Goal: Task Accomplishment & Management: Complete application form

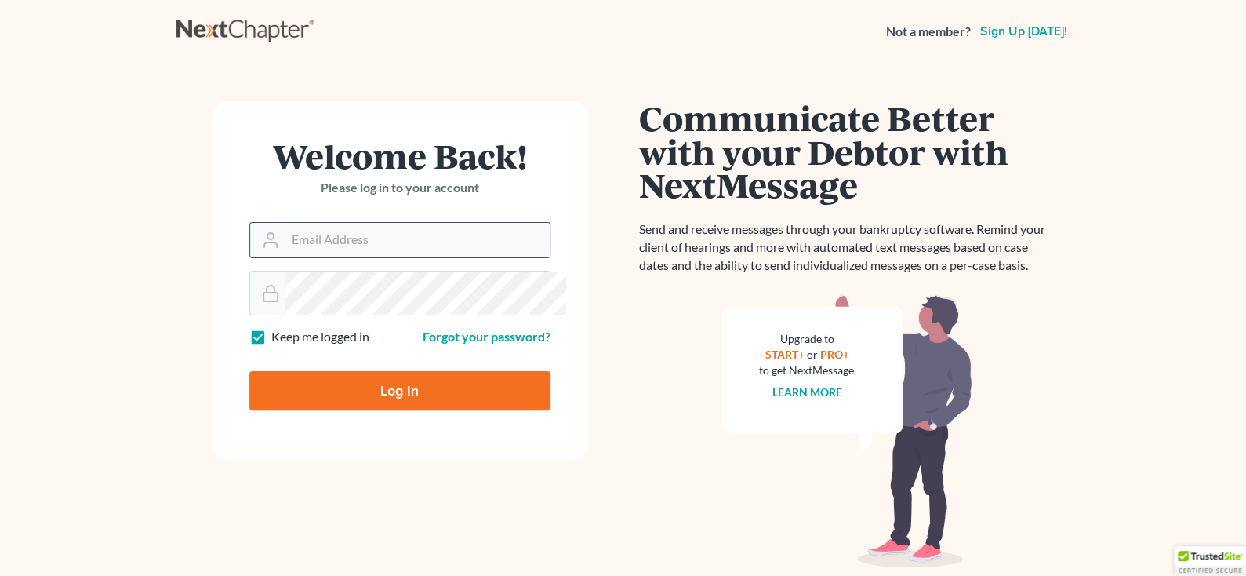
click at [368, 257] on input "Email Address" at bounding box center [417, 240] width 264 height 35
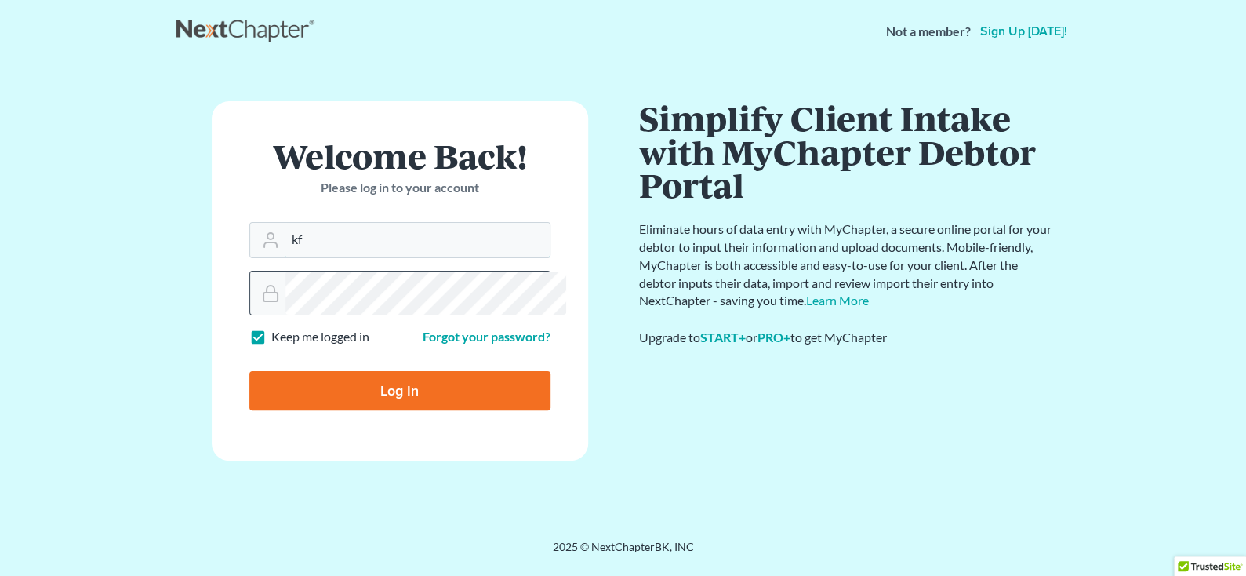
type input "[EMAIL_ADDRESS][DOMAIN_NAME]"
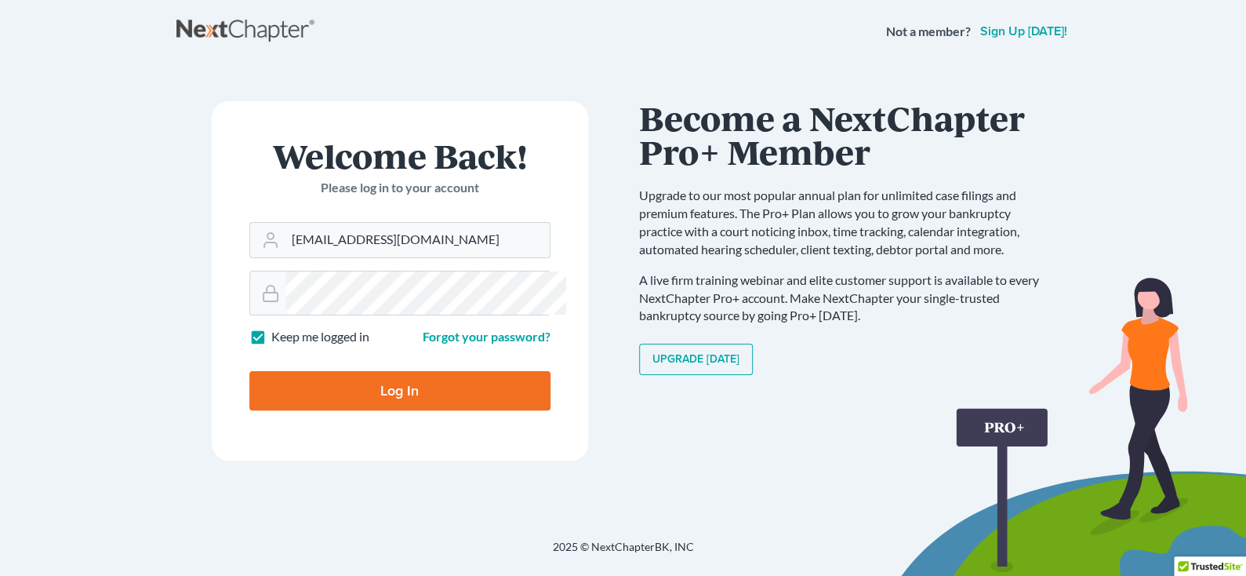
click at [249, 371] on input "Log In" at bounding box center [399, 390] width 301 height 39
type input "Thinking..."
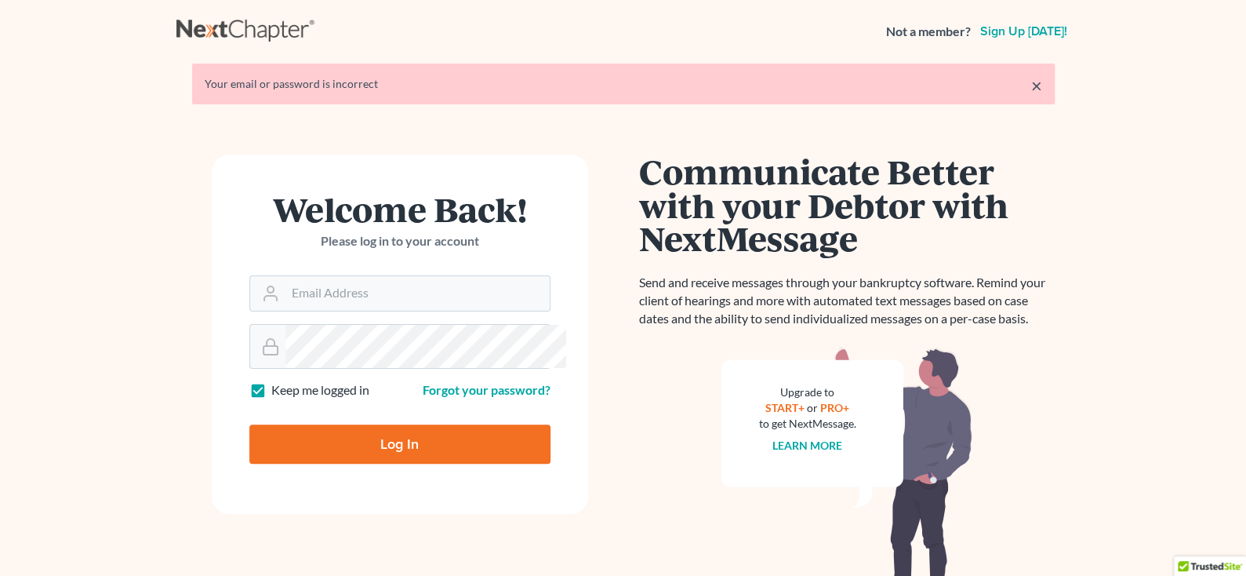
click at [1031, 95] on link "×" at bounding box center [1036, 85] width 11 height 19
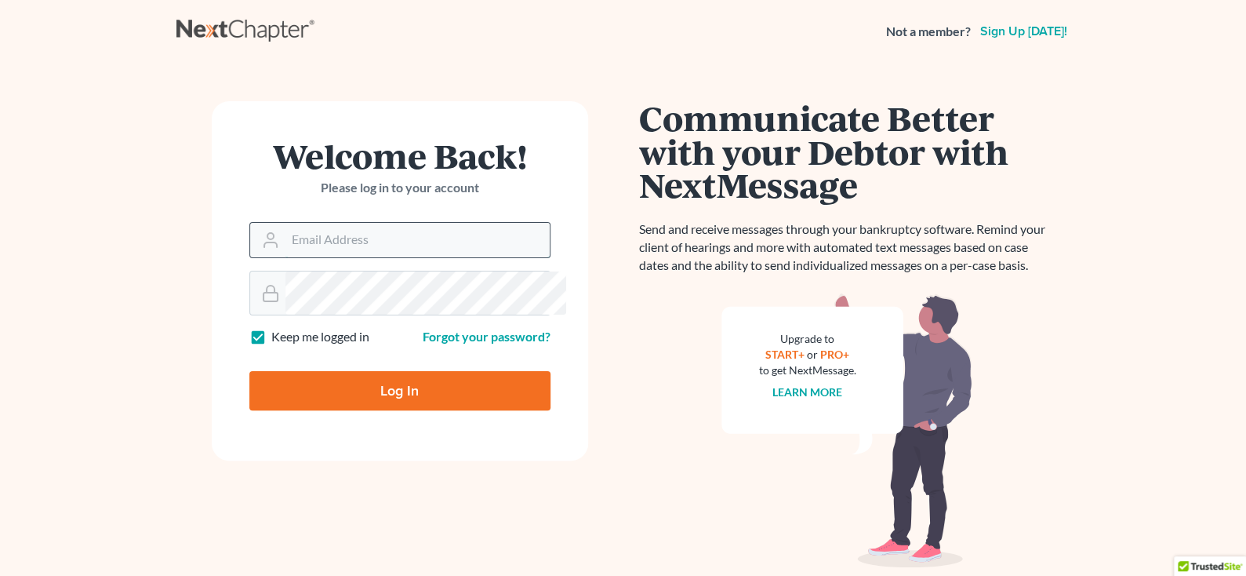
click at [285, 257] on input "Email Address" at bounding box center [417, 240] width 264 height 35
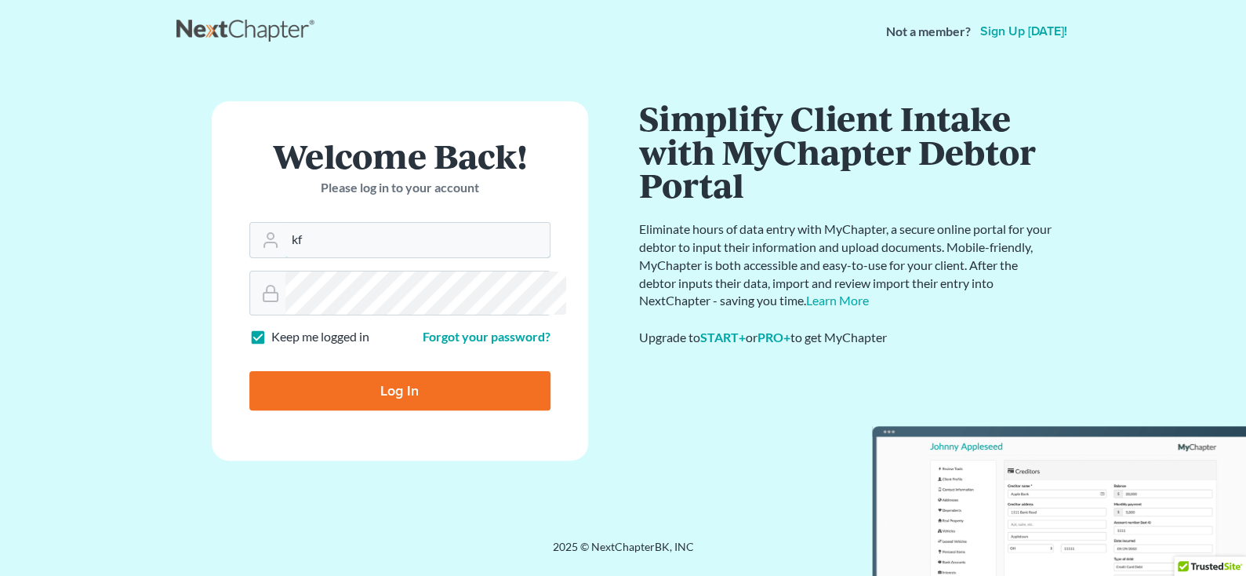
type input "[EMAIL_ADDRESS][DOMAIN_NAME]"
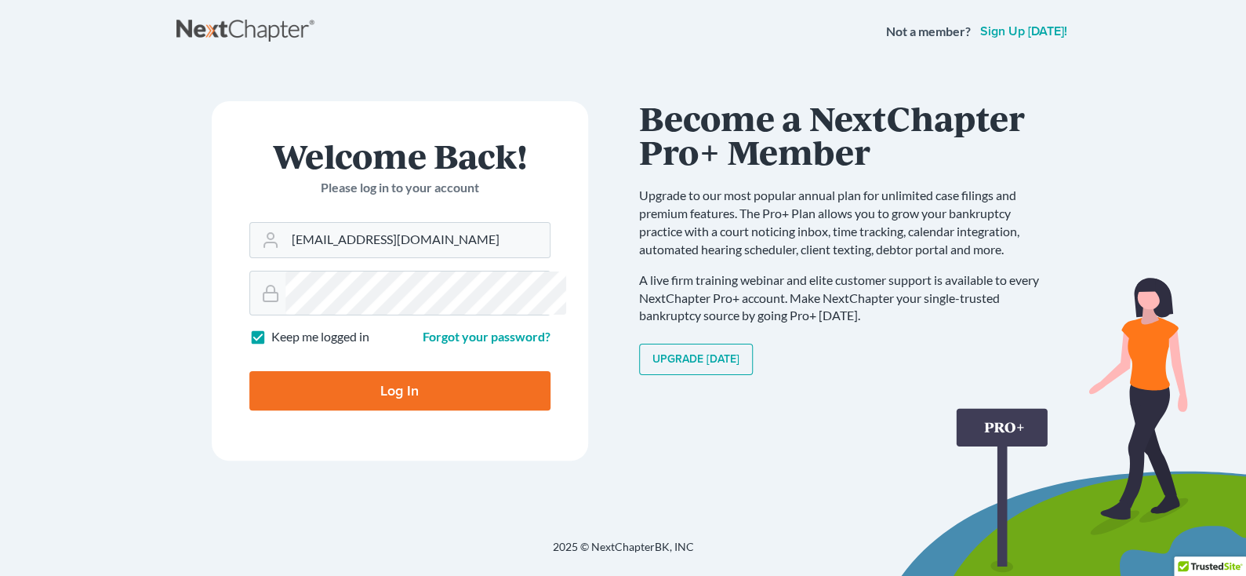
click at [400, 410] on input "Log In" at bounding box center [399, 390] width 301 height 39
type input "Thinking..."
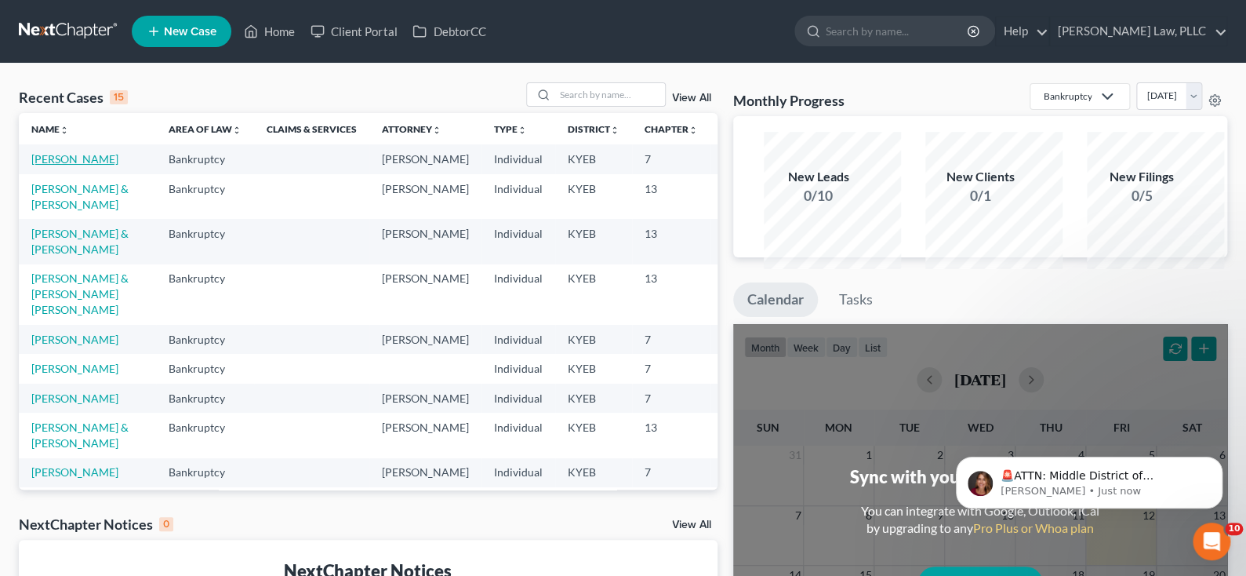
click at [67, 165] on link "[PERSON_NAME]" at bounding box center [74, 158] width 87 height 13
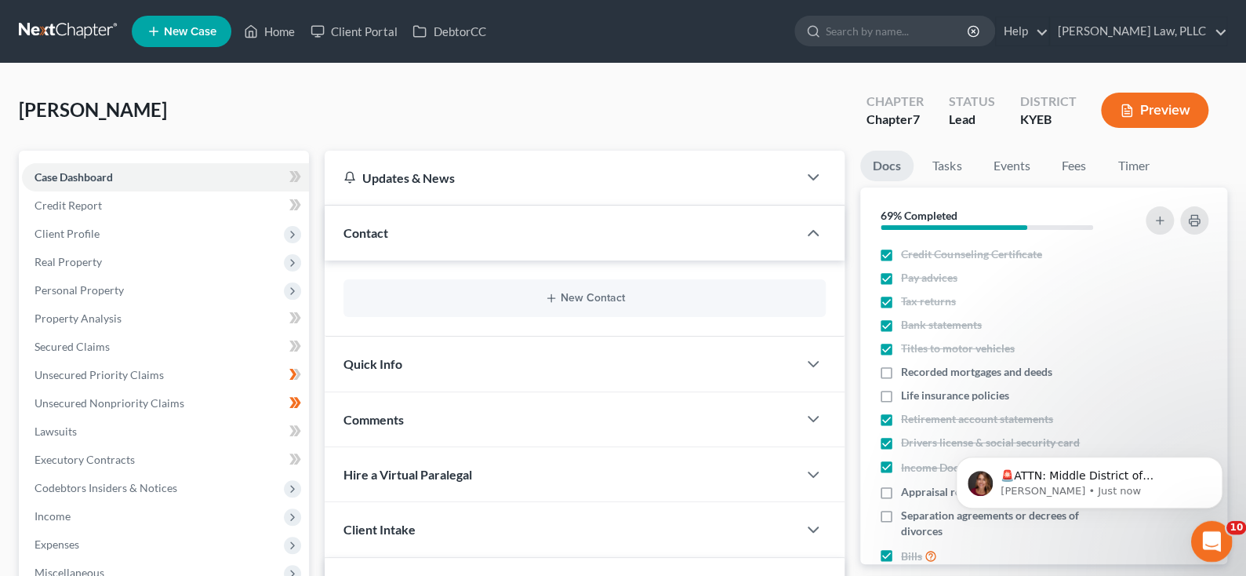
click at [1222, 550] on div "Open Intercom Messenger" at bounding box center [1209, 539] width 52 height 52
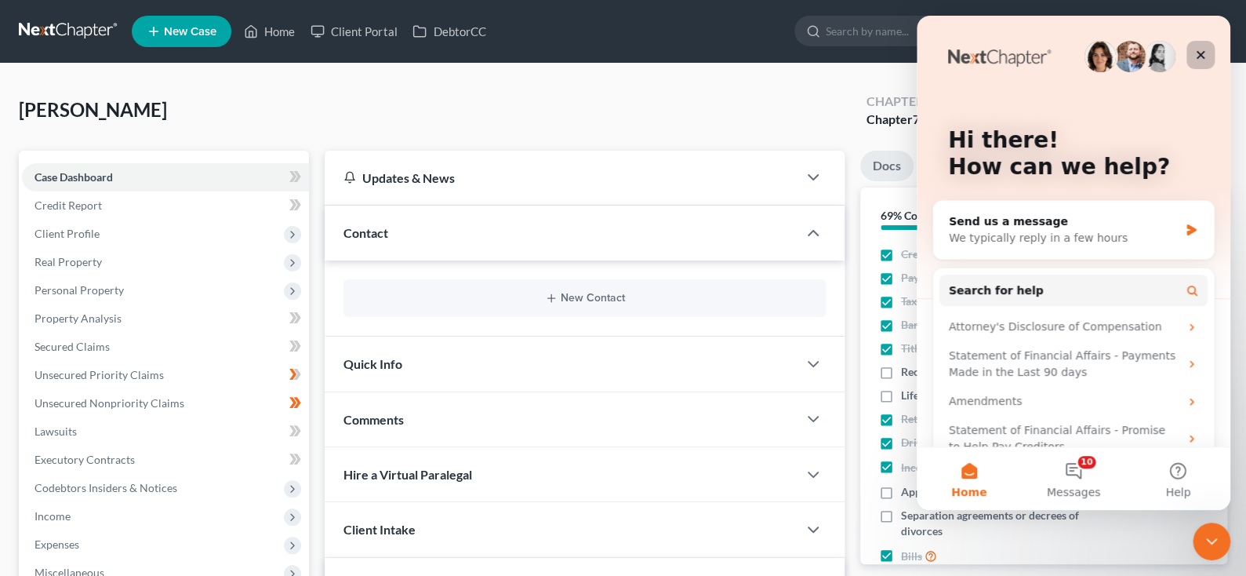
click at [1198, 60] on icon "Close" at bounding box center [1200, 55] width 13 height 13
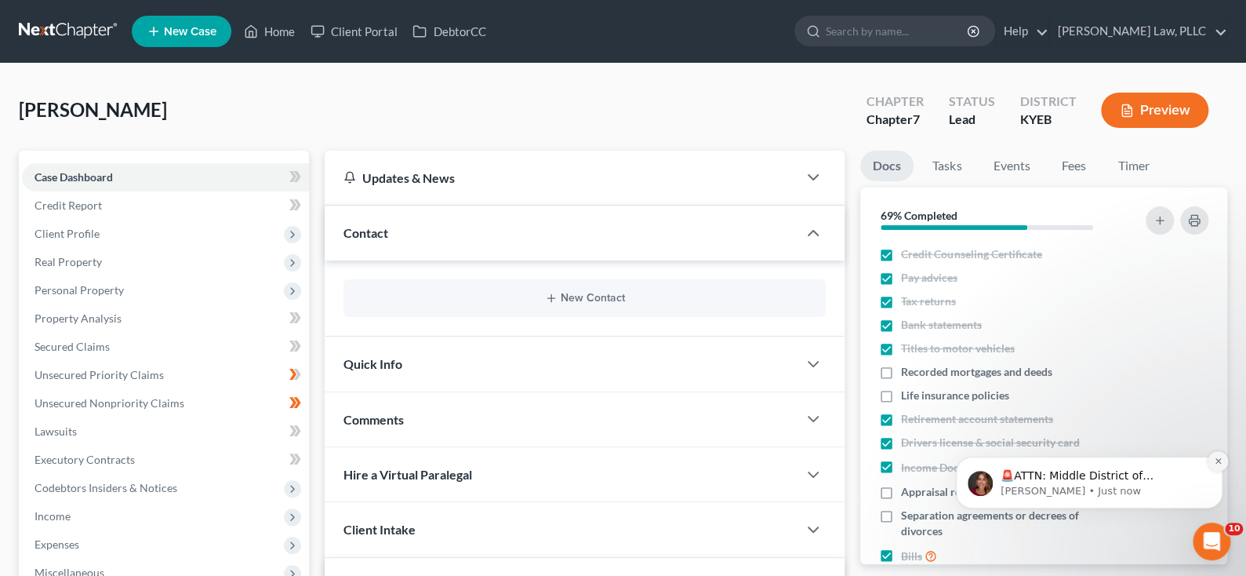
click at [1220, 460] on icon "Dismiss notification" at bounding box center [1218, 460] width 9 height 9
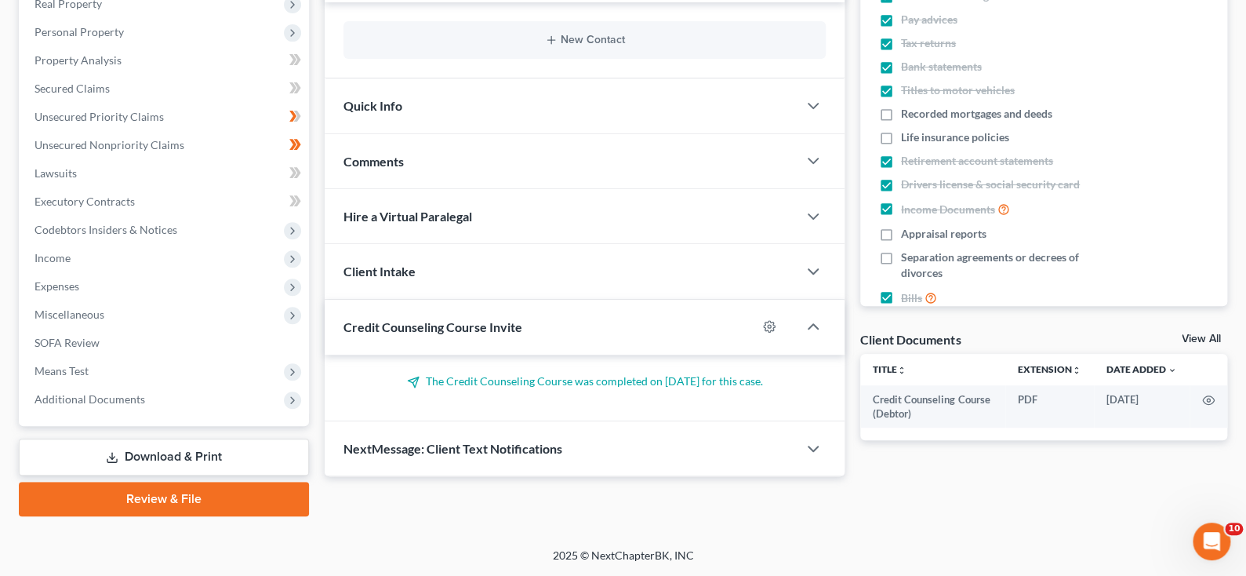
scroll to position [392, 0]
click at [46, 251] on span "Income" at bounding box center [53, 257] width 36 height 13
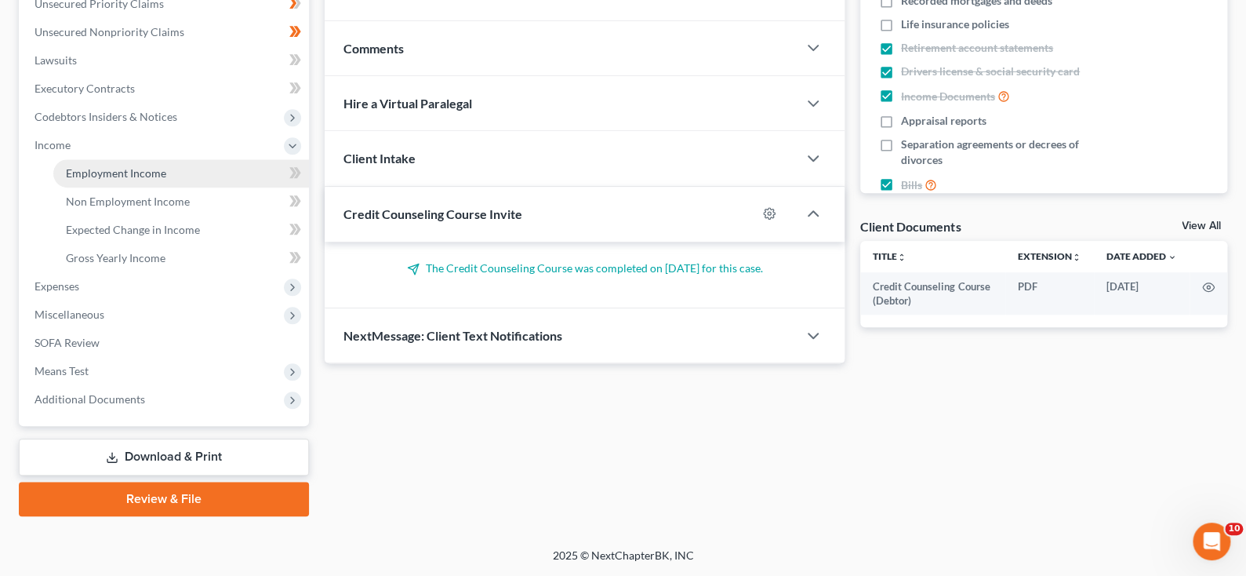
click at [157, 180] on span "Employment Income" at bounding box center [116, 172] width 100 height 13
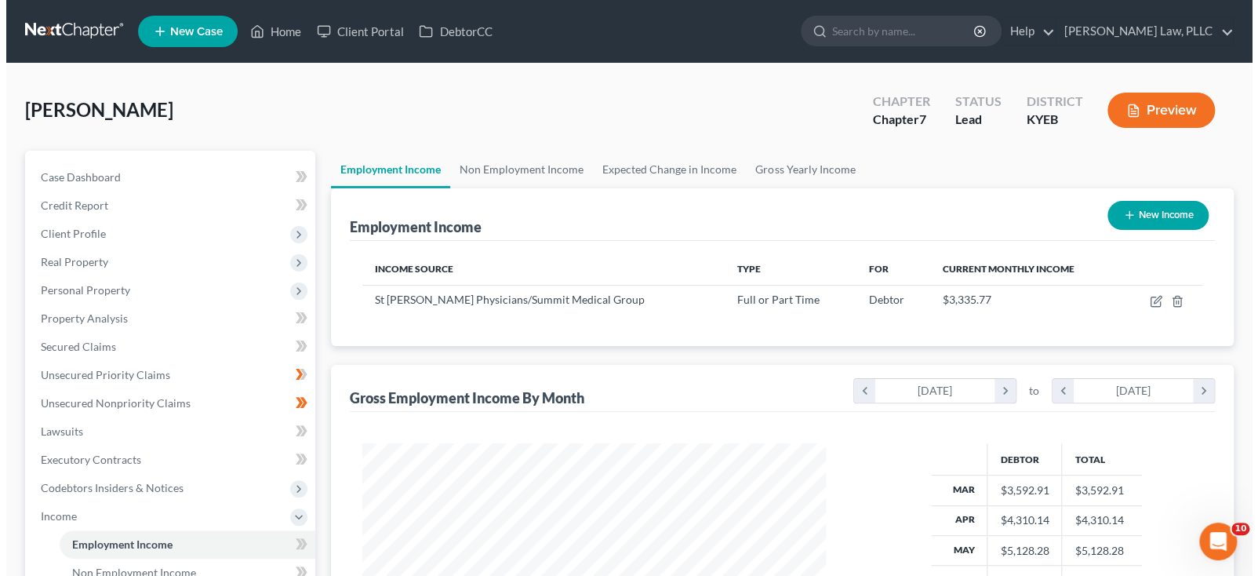
scroll to position [157, 0]
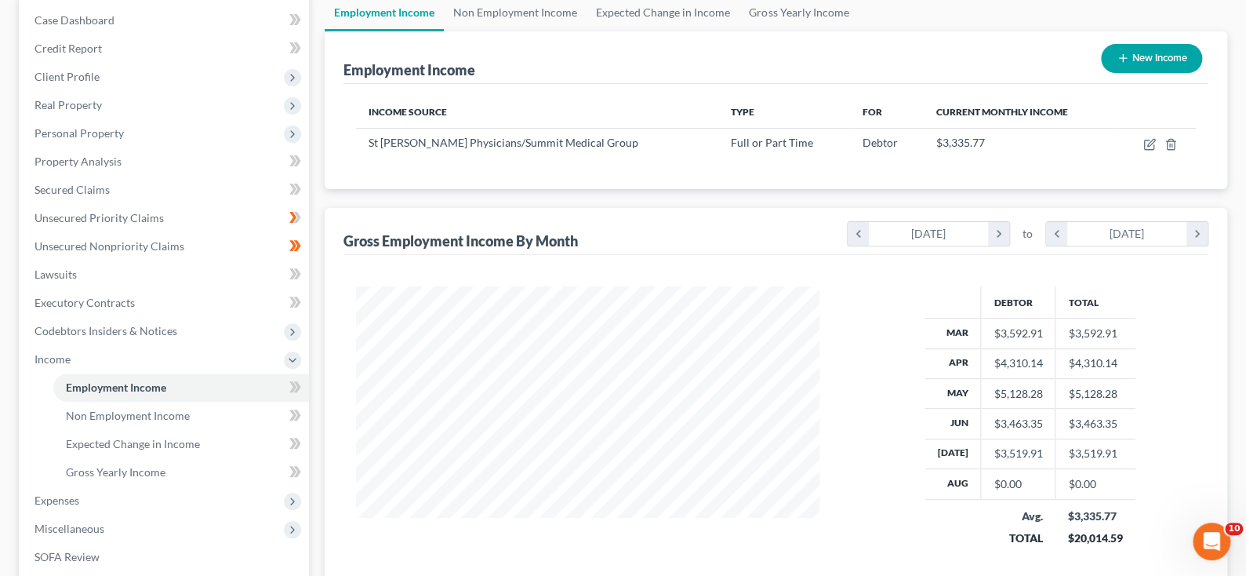
click at [1137, 73] on button "New Income" at bounding box center [1151, 58] width 101 height 29
select select "0"
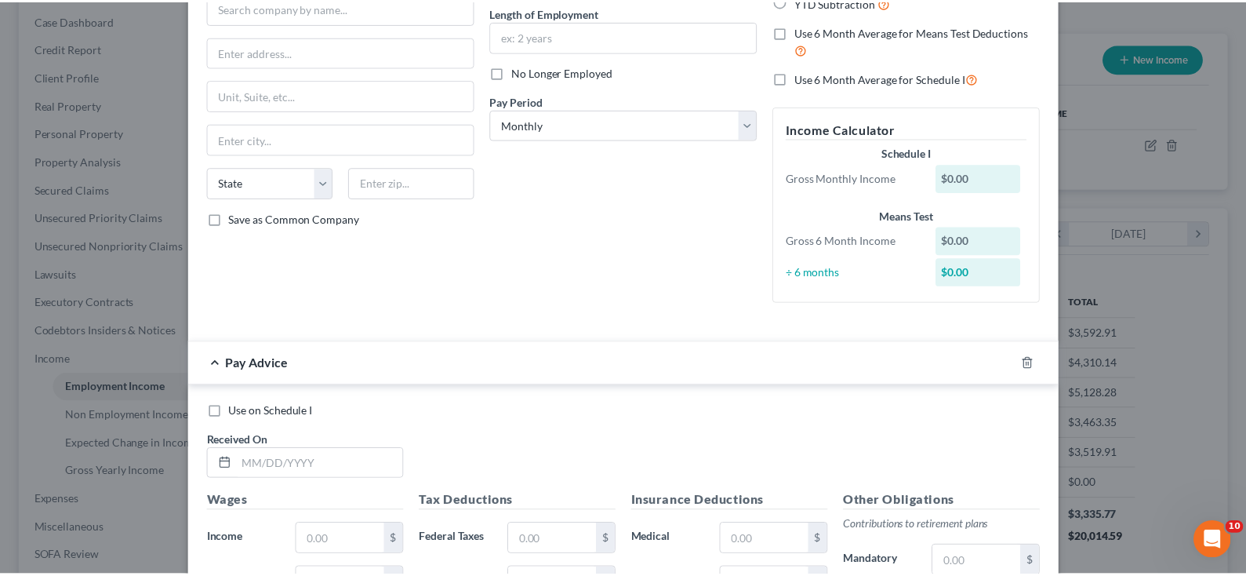
scroll to position [0, 0]
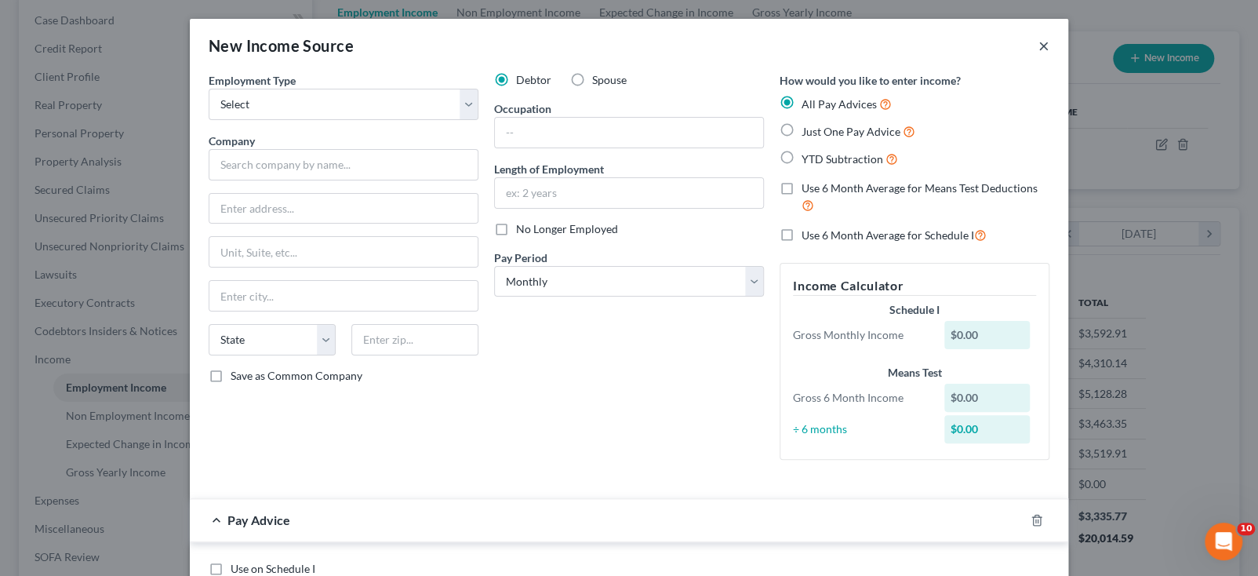
click at [1049, 50] on button "×" at bounding box center [1043, 45] width 11 height 19
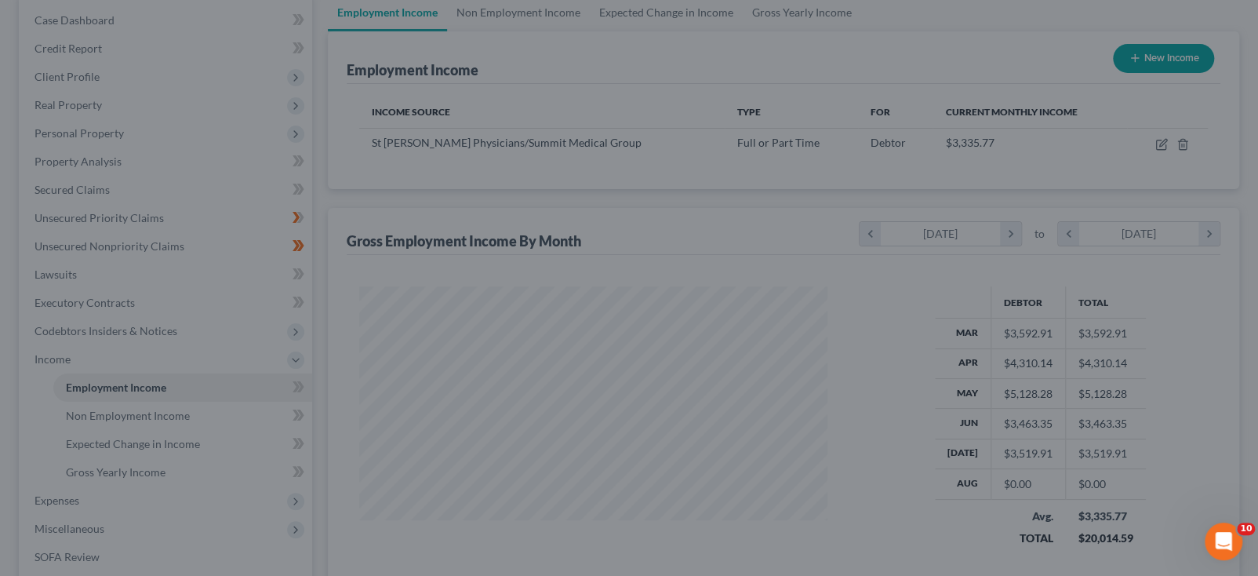
scroll to position [783766, 783620]
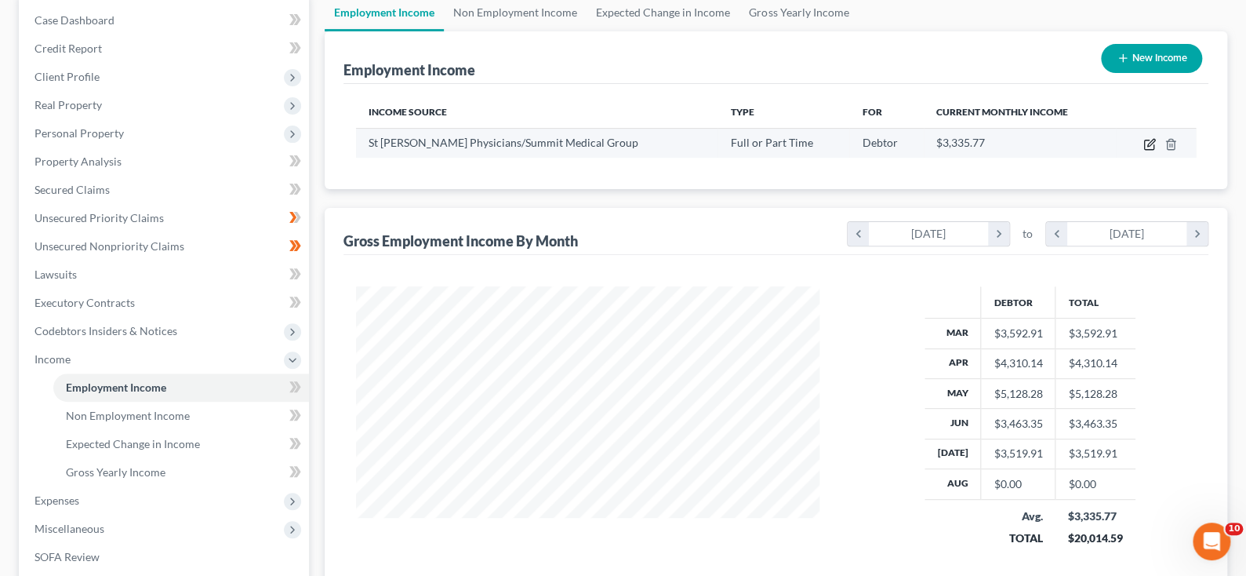
click at [1143, 151] on icon "button" at bounding box center [1149, 144] width 13 height 13
select select "0"
select select "18"
select select "2"
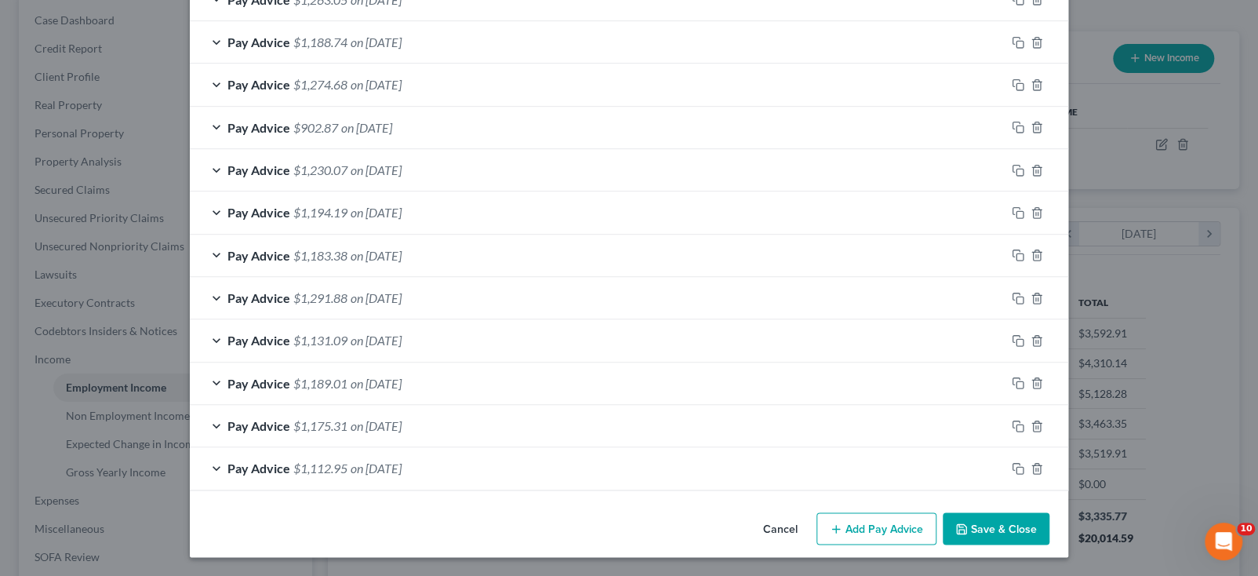
scroll to position [1389, 0]
click at [936, 515] on button "Add Pay Advice" at bounding box center [876, 528] width 120 height 33
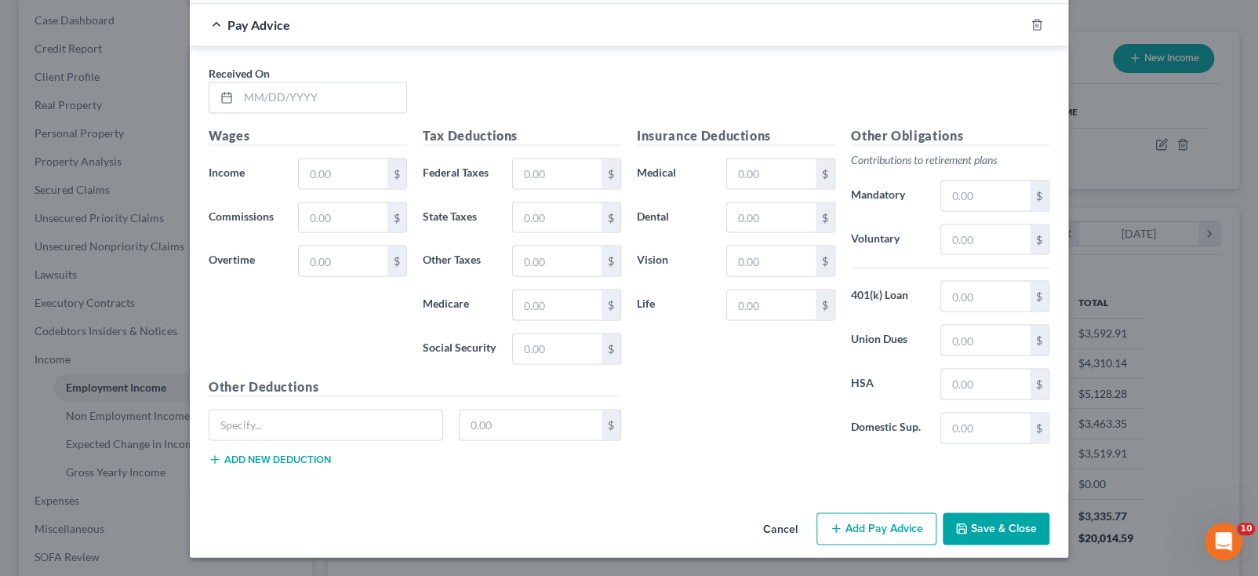
scroll to position [1624, 0]
click at [238, 112] on input "text" at bounding box center [322, 97] width 168 height 30
type input "[DATE]"
click at [510, 125] on div "Received On * [DATE]" at bounding box center [629, 95] width 856 height 60
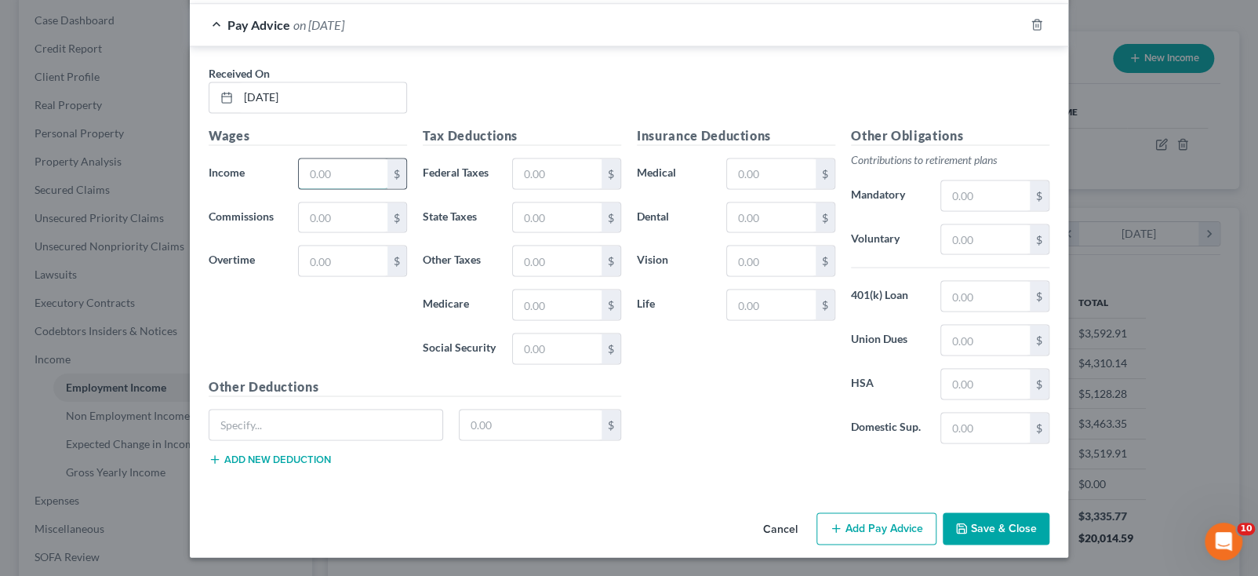
click at [299, 188] on input "text" at bounding box center [343, 173] width 89 height 30
click at [299, 188] on input "1,792.76" at bounding box center [343, 173] width 89 height 30
drag, startPoint x: 278, startPoint y: 208, endPoint x: 242, endPoint y: 210, distance: 36.9
click at [299, 188] on input "1,792.76" at bounding box center [343, 173] width 89 height 30
type input "1,736.77"
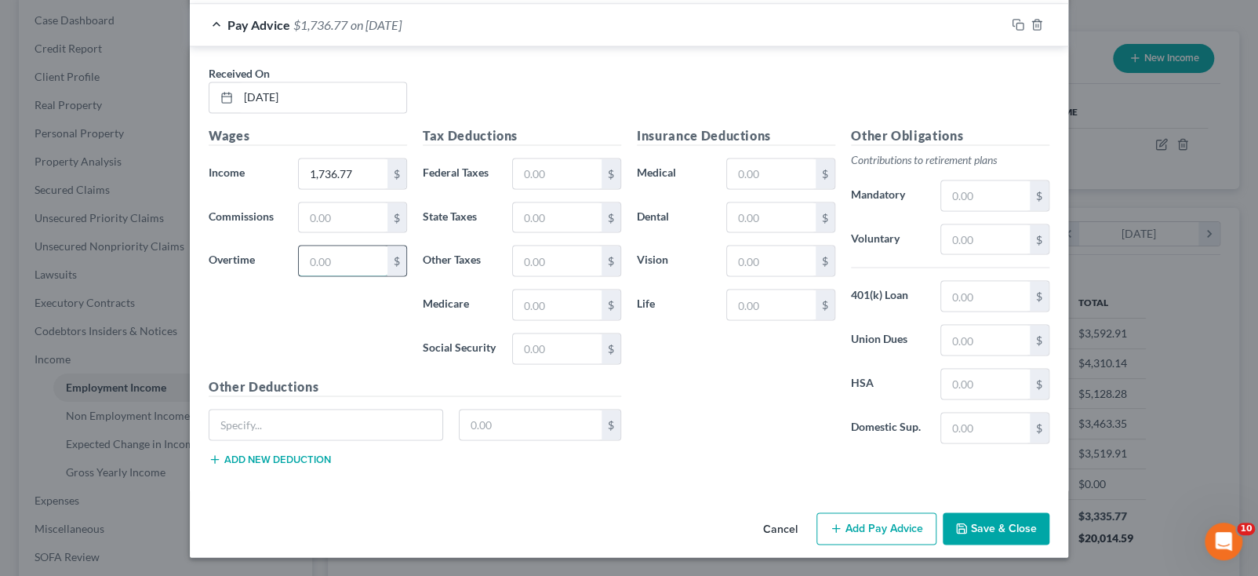
click at [299, 275] on input "text" at bounding box center [343, 260] width 89 height 30
type input "55.99"
click at [268, 370] on div "Wages Income * 1,736.77 $ Commissions $ Overtime 55.99 $" at bounding box center [308, 250] width 214 height 251
click at [513, 188] on input "text" at bounding box center [557, 173] width 89 height 30
type input "119.40"
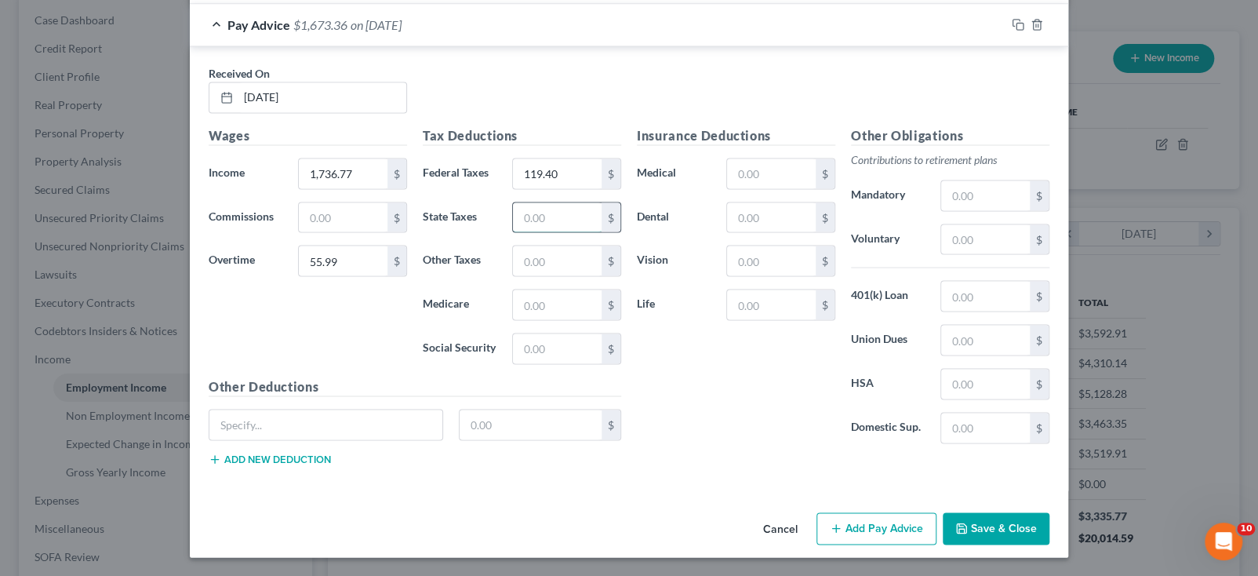
click at [528, 232] on input "text" at bounding box center [557, 217] width 89 height 30
type input "60.90"
click at [528, 319] on input "text" at bounding box center [557, 304] width 89 height 30
type input "25.20"
click at [527, 363] on input "text" at bounding box center [557, 348] width 89 height 30
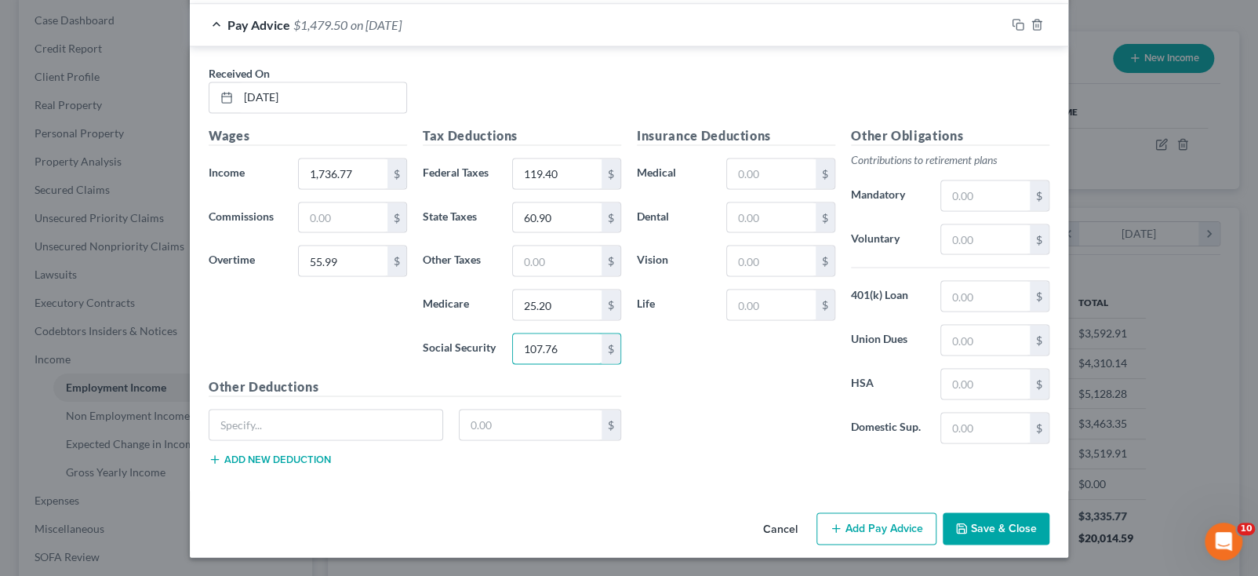
type input "107.76"
click at [686, 456] on div "Insurance Deductions Medical $ Dental $ Vision $ Life $" at bounding box center [736, 290] width 214 height 330
click at [513, 275] on input "text" at bounding box center [557, 260] width 89 height 30
type input "71.71"
click at [688, 449] on div "Insurance Deductions Medical $ Dental $ Vision $ Life $" at bounding box center [736, 290] width 214 height 330
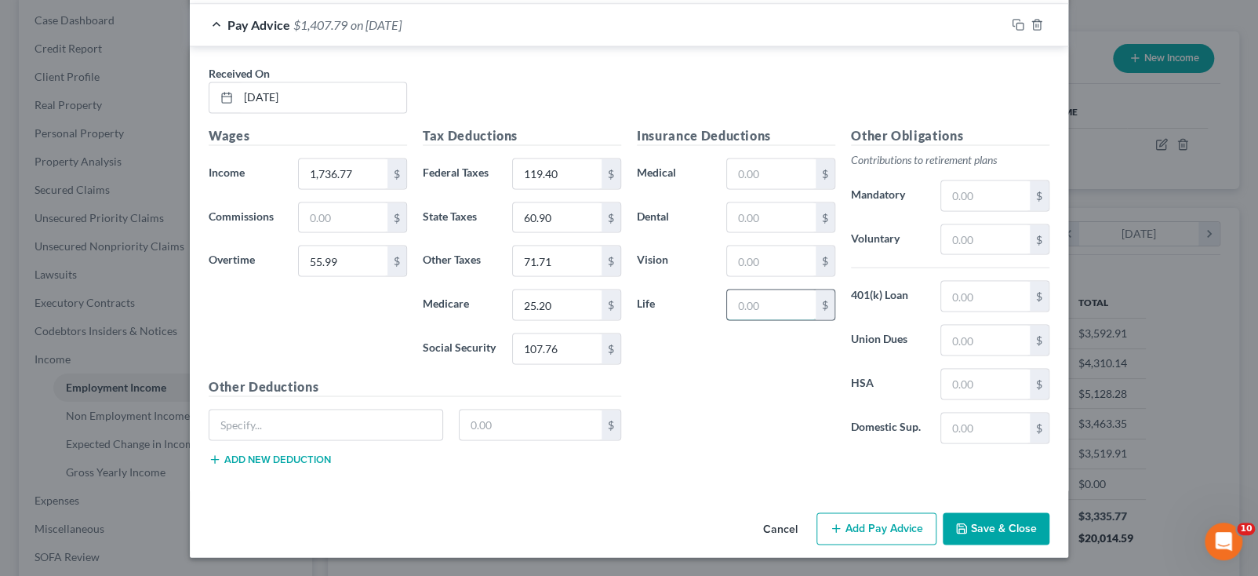
click at [802, 319] on input "text" at bounding box center [771, 304] width 89 height 30
type input "27.98"
click at [794, 456] on div "Insurance Deductions Medical $ Dental $ Vision $ Life 27.98 $" at bounding box center [736, 290] width 214 height 330
click at [1030, 254] on input "text" at bounding box center [985, 239] width 89 height 30
type input "88.64"
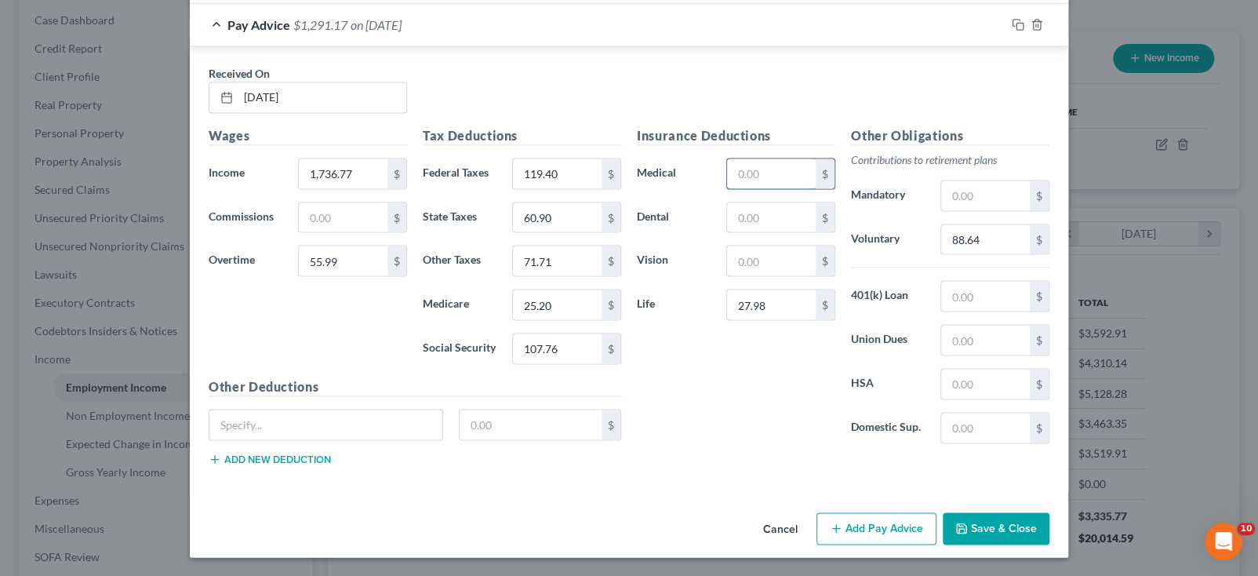
click at [764, 188] on input "text" at bounding box center [771, 173] width 89 height 30
type input "39.38"
click at [786, 232] on input "text" at bounding box center [771, 217] width 89 height 30
type input "10.62"
click at [786, 275] on input "text" at bounding box center [771, 260] width 89 height 30
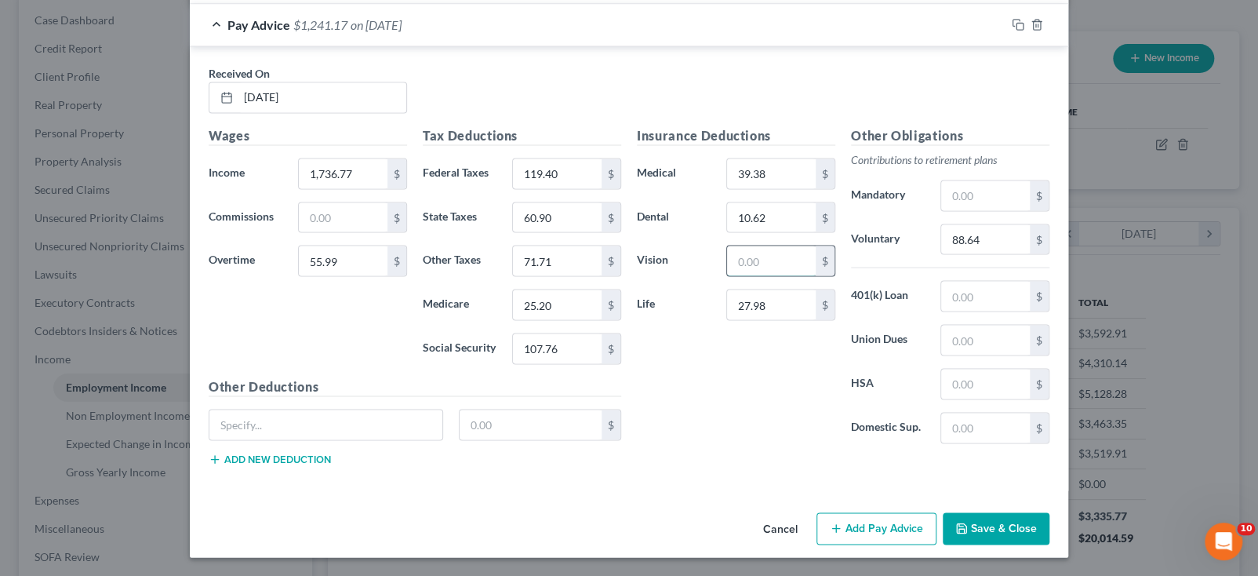
type input "4.74"
click at [781, 432] on div "Insurance Deductions Medical 39.38 $ Dental 10.62 $ Vision 4.74 $ Life 27.98 $" at bounding box center [736, 290] width 214 height 330
click at [936, 517] on button "Add Pay Advice" at bounding box center [876, 528] width 120 height 33
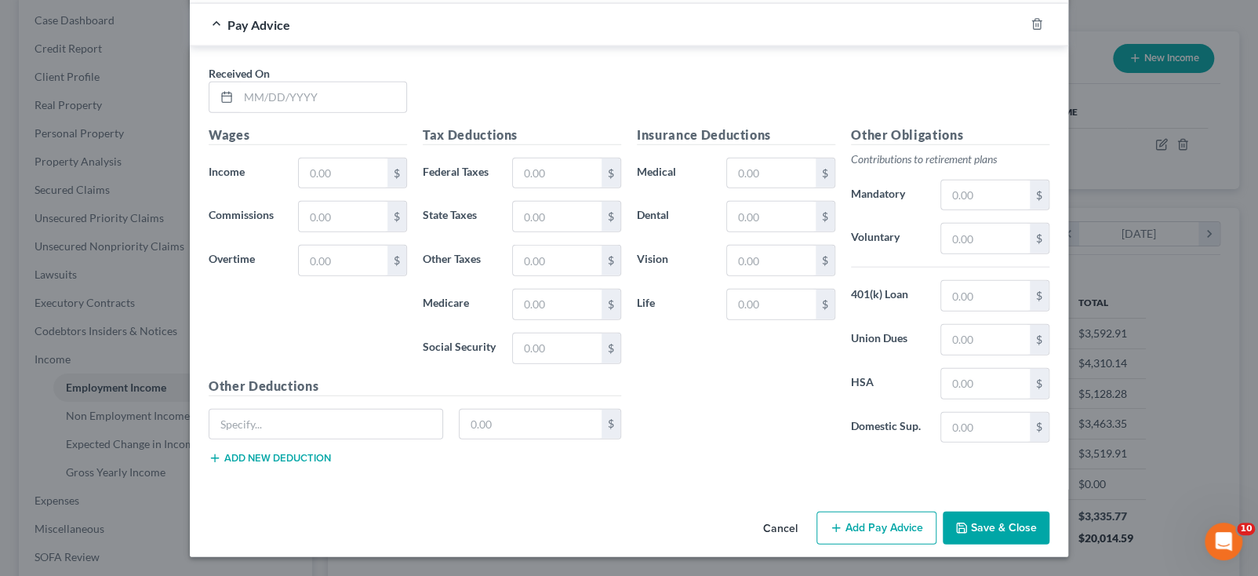
scroll to position [2222, 0]
click at [263, 112] on input "text" at bounding box center [322, 97] width 168 height 30
type input "[DATE]"
click at [299, 188] on input "text" at bounding box center [343, 173] width 89 height 30
click at [299, 188] on input "1,736.10" at bounding box center [343, 173] width 89 height 30
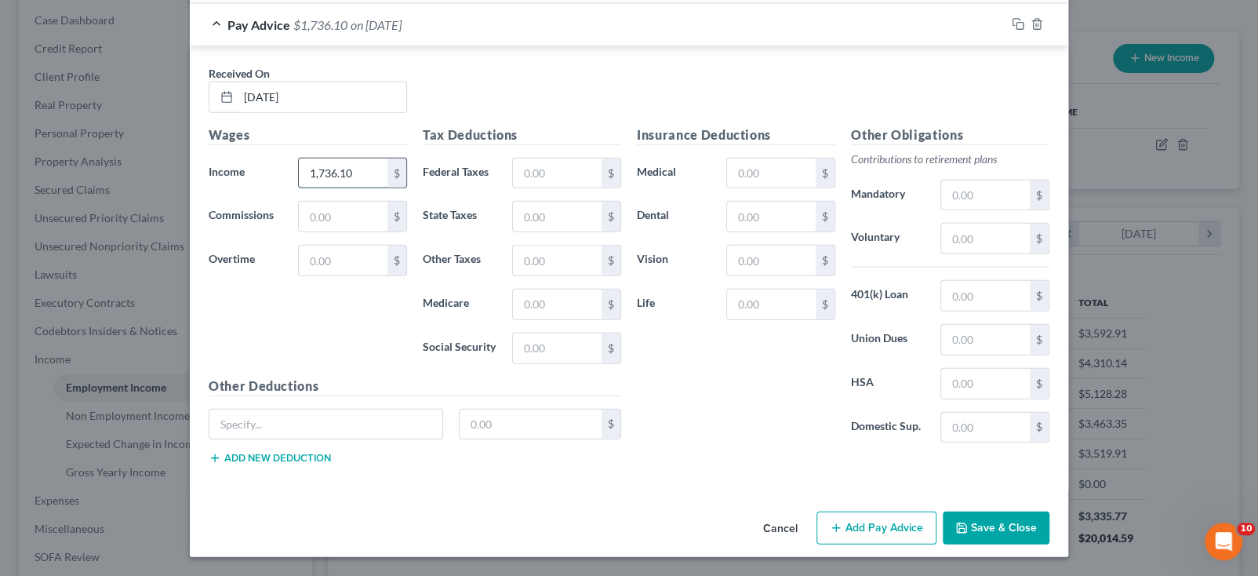
drag, startPoint x: 295, startPoint y: 444, endPoint x: 241, endPoint y: 451, distance: 54.6
click at [299, 188] on input "1,736.10" at bounding box center [343, 173] width 89 height 30
type input "1,713.02"
click at [299, 231] on input "text" at bounding box center [343, 217] width 89 height 30
click at [299, 275] on input "text" at bounding box center [343, 260] width 89 height 30
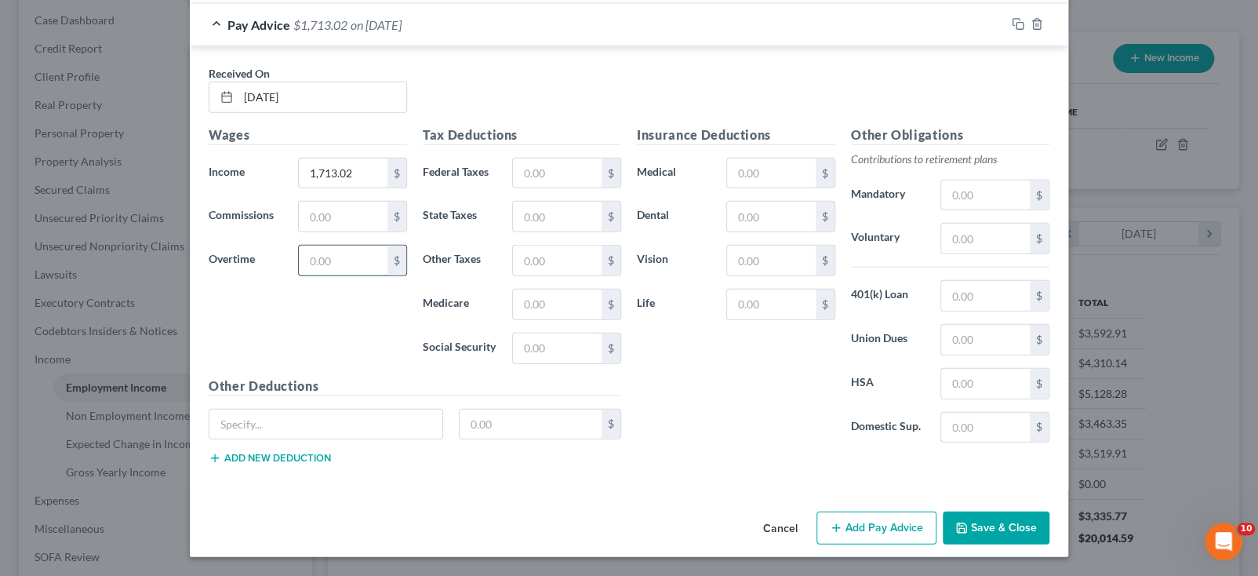
scroll to position [2458, 0]
type input "23.08"
click at [518, 125] on div "Received On * [DATE]" at bounding box center [629, 95] width 856 height 60
click at [518, 188] on input "text" at bounding box center [557, 173] width 89 height 30
type input "112.94"
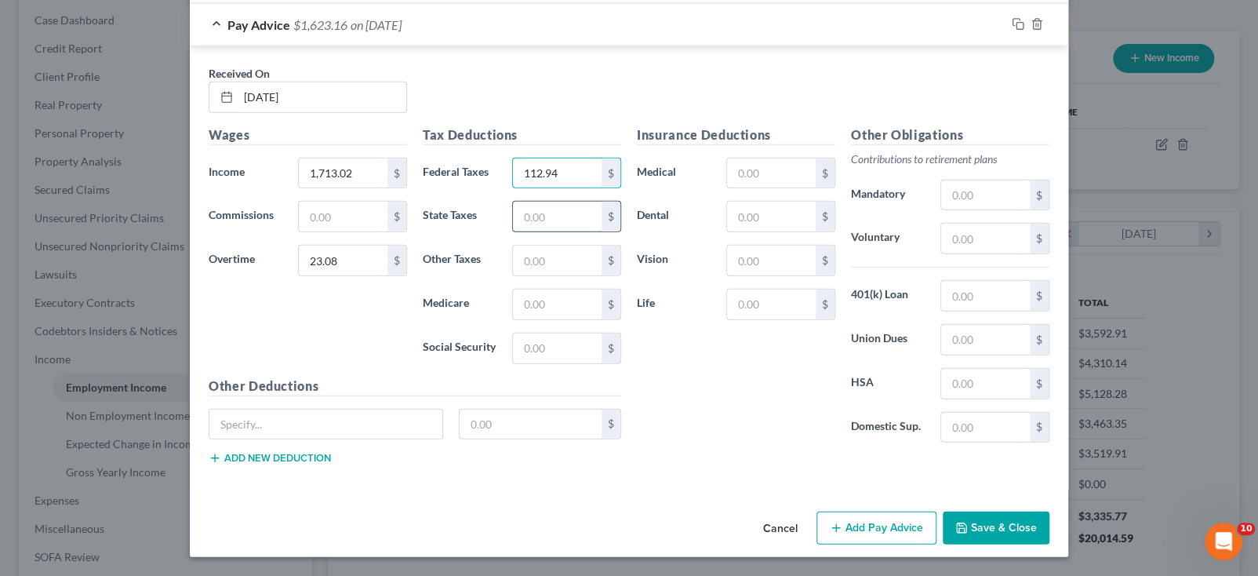
click at [550, 231] on input "text" at bounding box center [557, 217] width 89 height 30
click at [531, 231] on input "text" at bounding box center [557, 217] width 89 height 30
type input "58.75"
click at [527, 319] on input "text" at bounding box center [557, 304] width 89 height 30
type input "24.38"
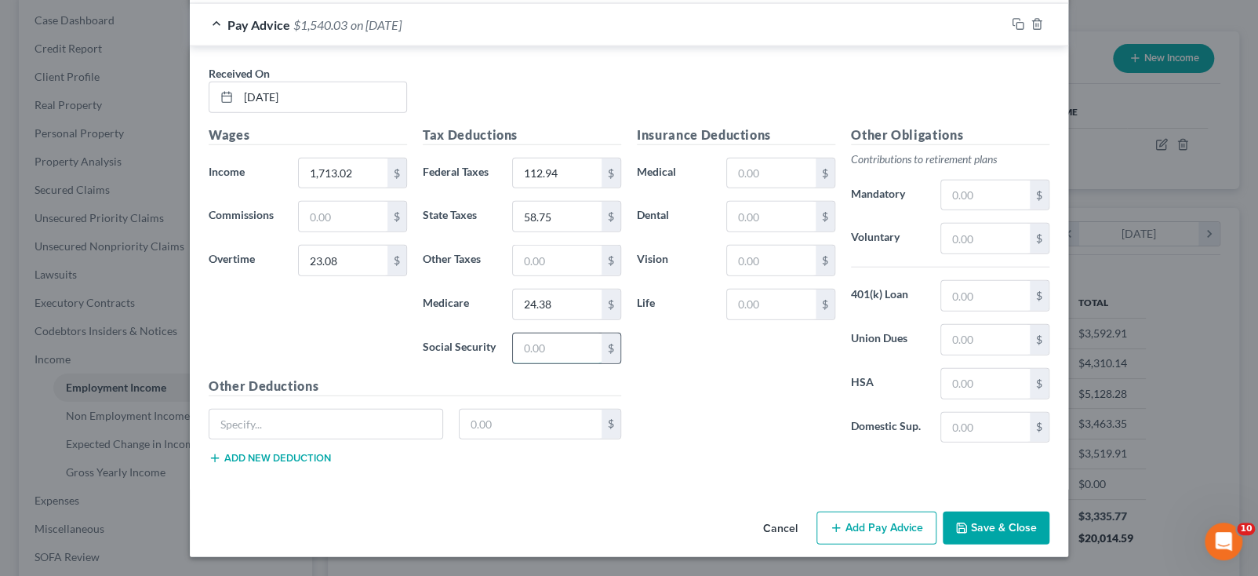
click at [530, 363] on input "text" at bounding box center [557, 348] width 89 height 30
type input "104.25"
click at [754, 452] on div "Insurance Deductions Medical $ Dental $ Vision $ Life $" at bounding box center [736, 290] width 214 height 330
click at [536, 275] on input "text" at bounding box center [557, 260] width 89 height 30
type input "69.44"
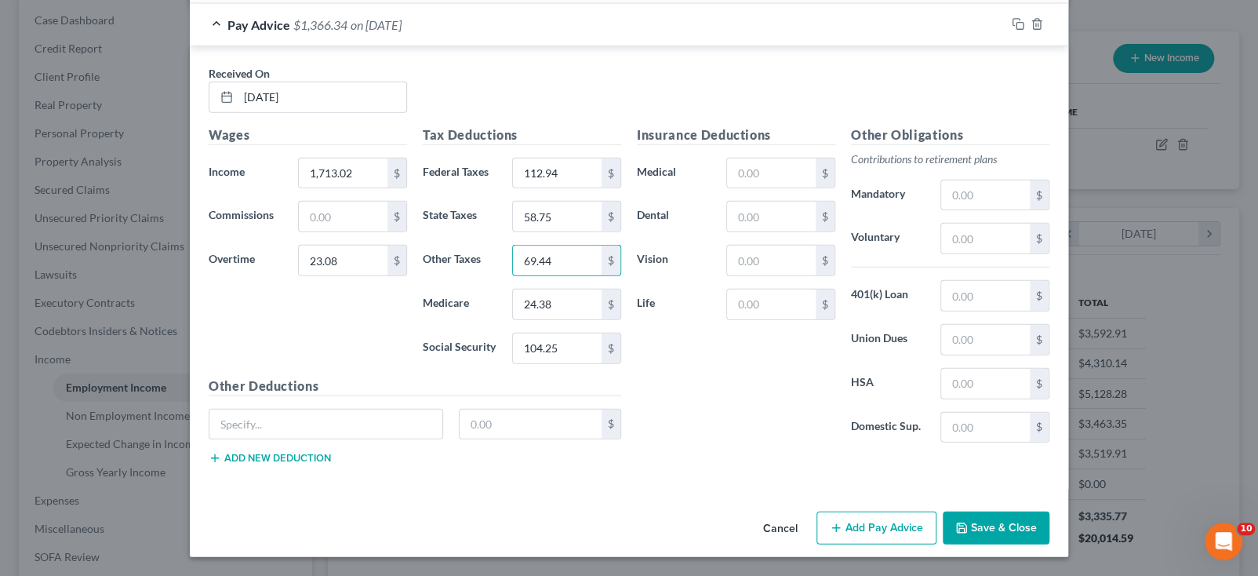
click at [772, 456] on div "Insurance Deductions Medical $ Dental $ Vision $ Life $" at bounding box center [736, 290] width 214 height 330
click at [808, 188] on input "text" at bounding box center [771, 173] width 89 height 30
type input "39.38"
click at [815, 231] on input "text" at bounding box center [771, 217] width 89 height 30
type input "10.62"
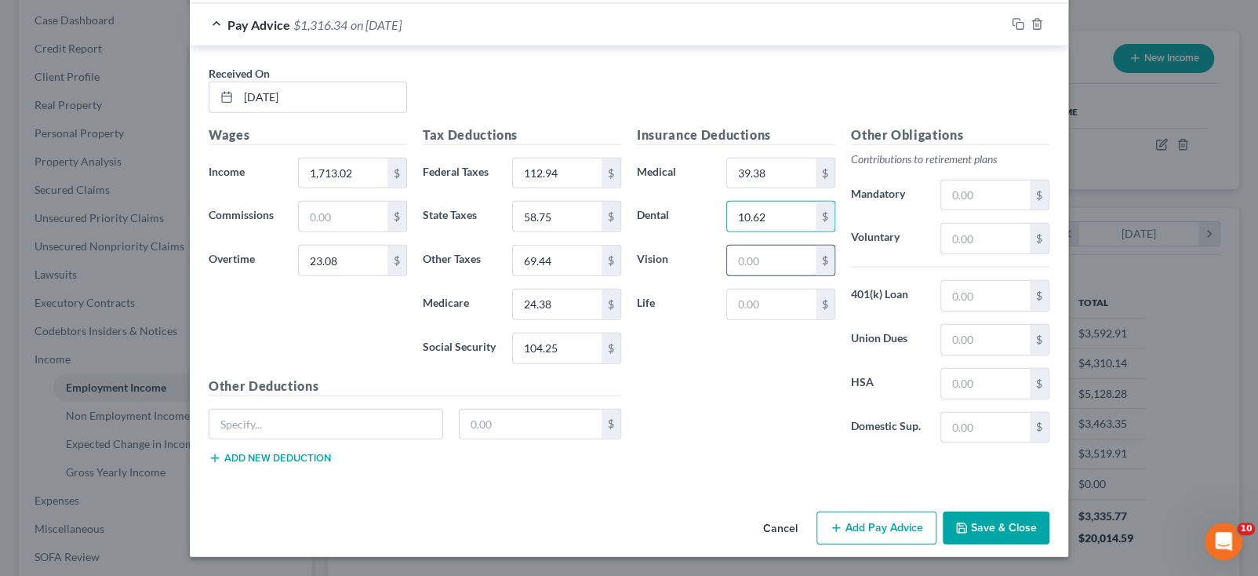
click at [815, 275] on input "text" at bounding box center [771, 260] width 89 height 30
type input "4.74"
click at [815, 319] on input "text" at bounding box center [771, 304] width 89 height 30
type input "27.98"
click at [804, 456] on div "Insurance Deductions Medical 39.38 $ Dental 10.62 $ Vision 4.74 $ Life 27.98 $" at bounding box center [736, 290] width 214 height 330
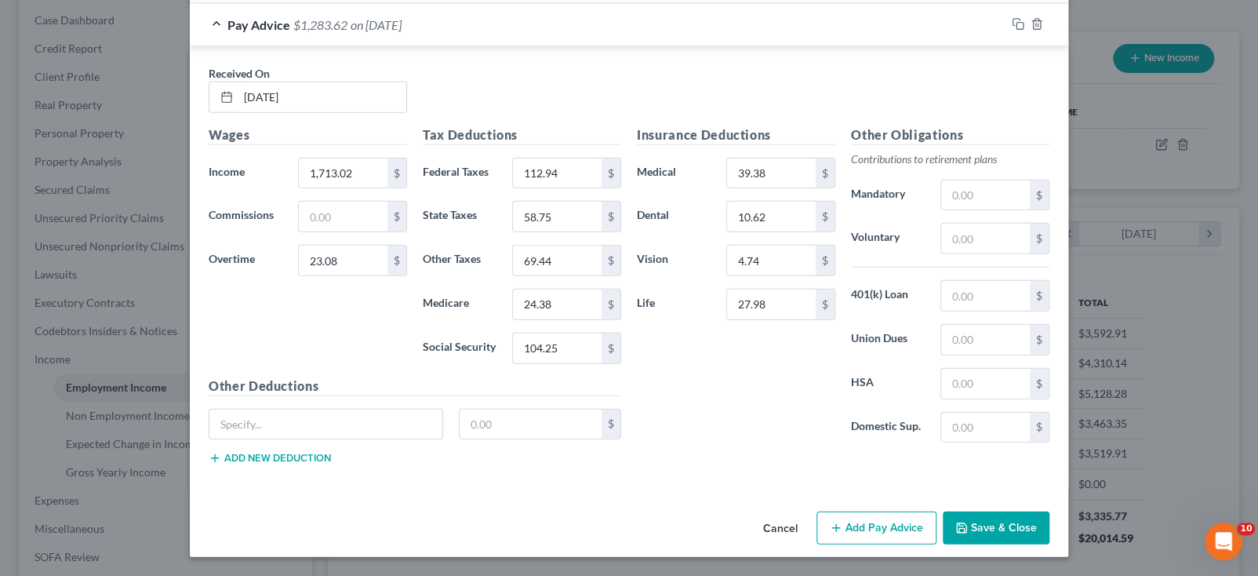
click at [754, 456] on div "Insurance Deductions Medical 39.38 $ Dental 10.62 $ Vision 4.74 $ Life 27.98 $" at bounding box center [736, 290] width 214 height 330
click at [872, 104] on div "Received On * [DATE]" at bounding box center [629, 95] width 856 height 60
click at [804, 456] on div "Insurance Deductions Medical 39.38 $ Dental 10.62 $ Vision 4.74 $ Life 27.98 $" at bounding box center [736, 290] width 214 height 330
click at [807, 319] on input "27.98" at bounding box center [771, 304] width 89 height 30
click at [806, 448] on div "Insurance Deductions Medical 39.38 $ Dental 10.62 $ Vision 4.74 $ Life 27.98 $" at bounding box center [736, 290] width 214 height 330
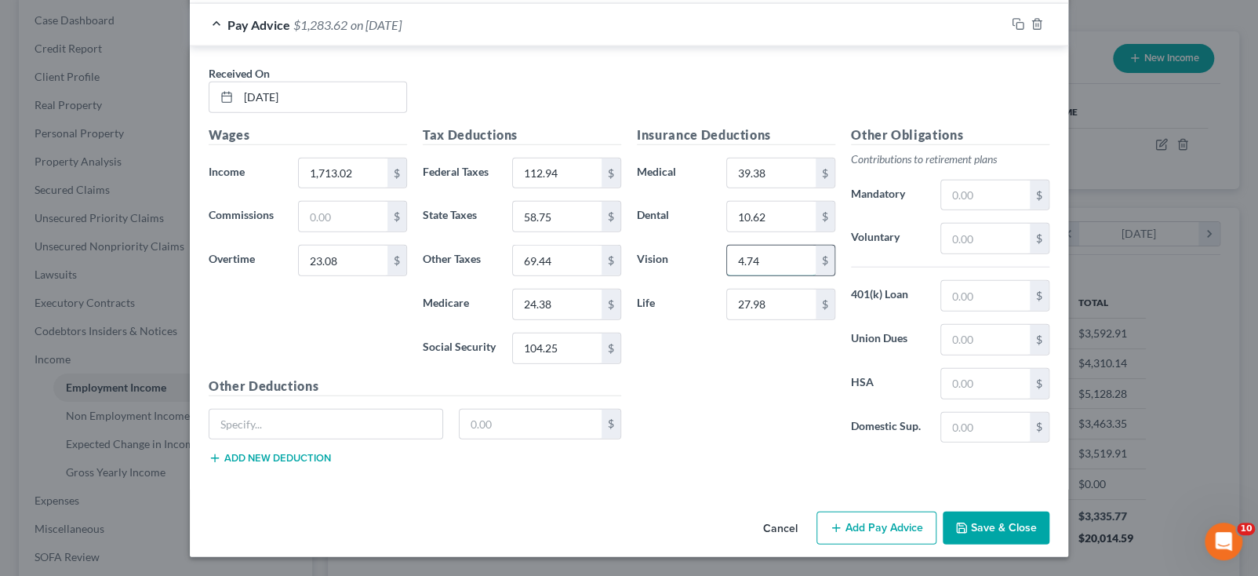
click at [815, 275] on input "4.74" at bounding box center [771, 260] width 89 height 30
click at [812, 456] on div "Insurance Deductions Medical 39.38 $ Dental 10.62 $ Vision 4.74 $ Life 27.98 $" at bounding box center [736, 290] width 214 height 330
click at [1030, 253] on input "text" at bounding box center [985, 238] width 89 height 30
type input "86.81"
click at [762, 456] on div "Insurance Deductions Medical 39.38 $ Dental 10.62 $ Vision 4.74 $ Life 27.98 $" at bounding box center [736, 290] width 214 height 330
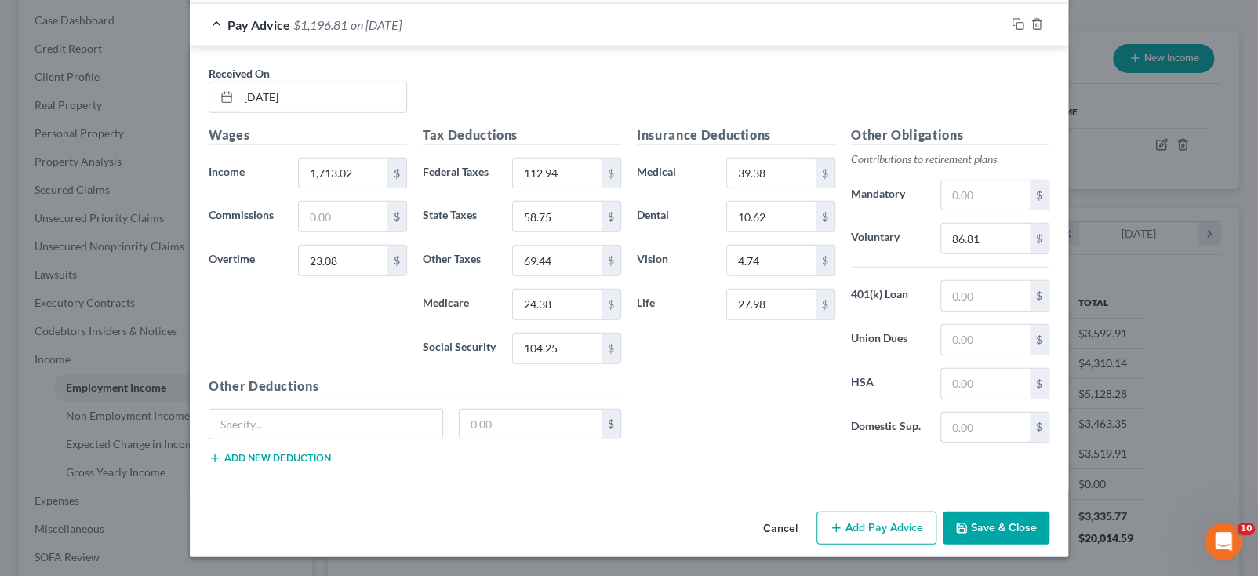
click at [837, 456] on div "Insurance Deductions Medical 39.38 $ Dental 10.62 $ Vision 4.74 $ Life 27.98 $" at bounding box center [736, 290] width 214 height 330
click at [936, 514] on button "Add Pay Advice" at bounding box center [876, 527] width 120 height 33
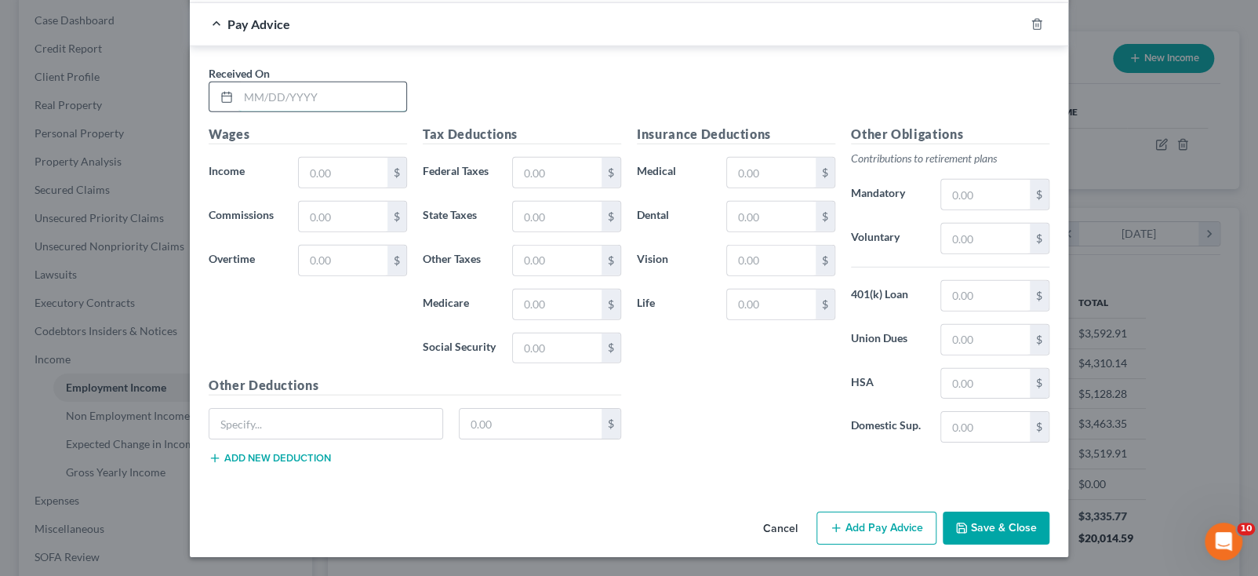
click at [238, 112] on input "text" at bounding box center [322, 97] width 168 height 30
type input "[DATE]"
click at [299, 187] on input "text" at bounding box center [343, 173] width 89 height 30
type input "1,739.26"
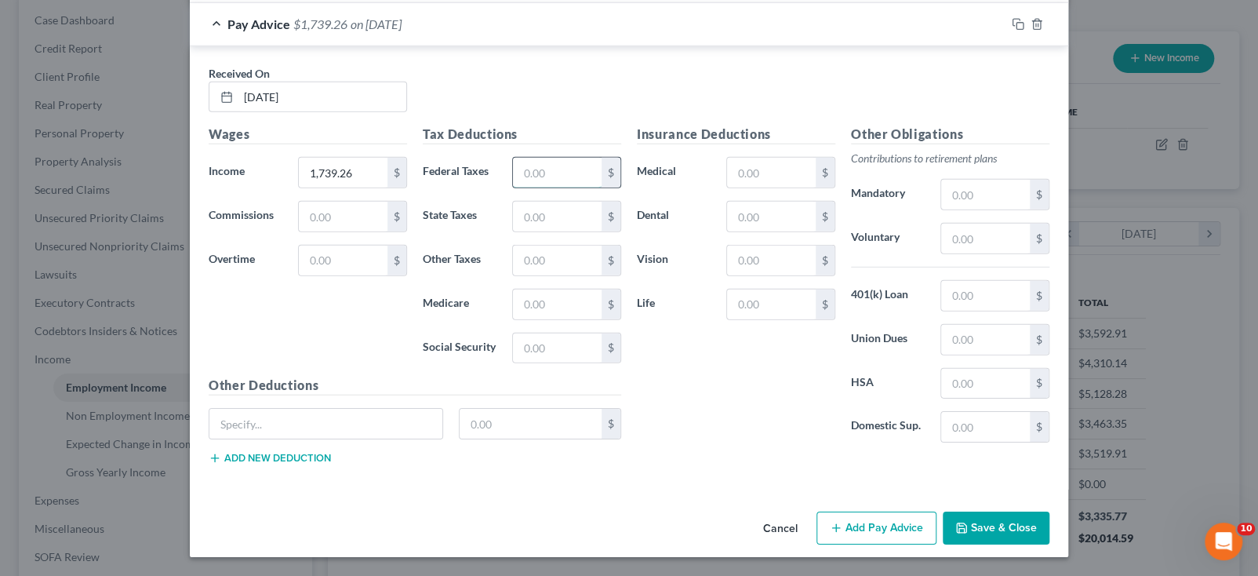
click at [513, 187] on input "text" at bounding box center [557, 173] width 89 height 30
type input "113.30"
click at [527, 231] on input "text" at bounding box center [557, 217] width 89 height 30
type input "58.87"
click at [529, 319] on input "text" at bounding box center [557, 304] width 89 height 30
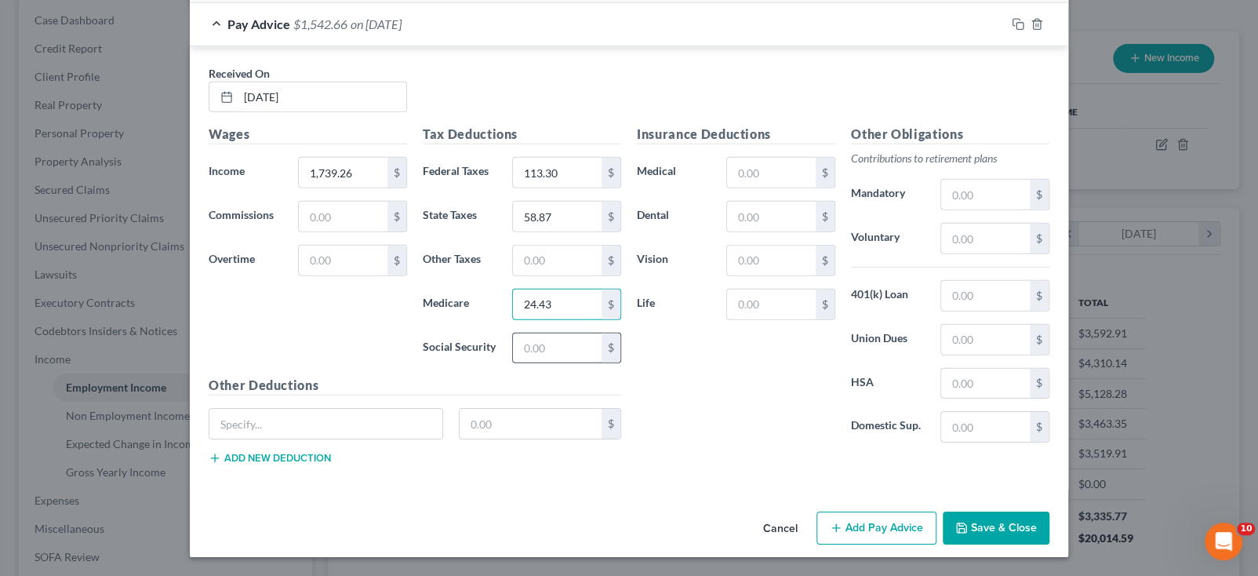
type input "24.43"
click at [540, 363] on input "text" at bounding box center [557, 348] width 89 height 30
type input "104.44"
click at [656, 452] on div "Insurance Deductions Medical $ Dental $ Vision $ Life $" at bounding box center [736, 290] width 214 height 330
click at [535, 275] on input "text" at bounding box center [557, 260] width 89 height 30
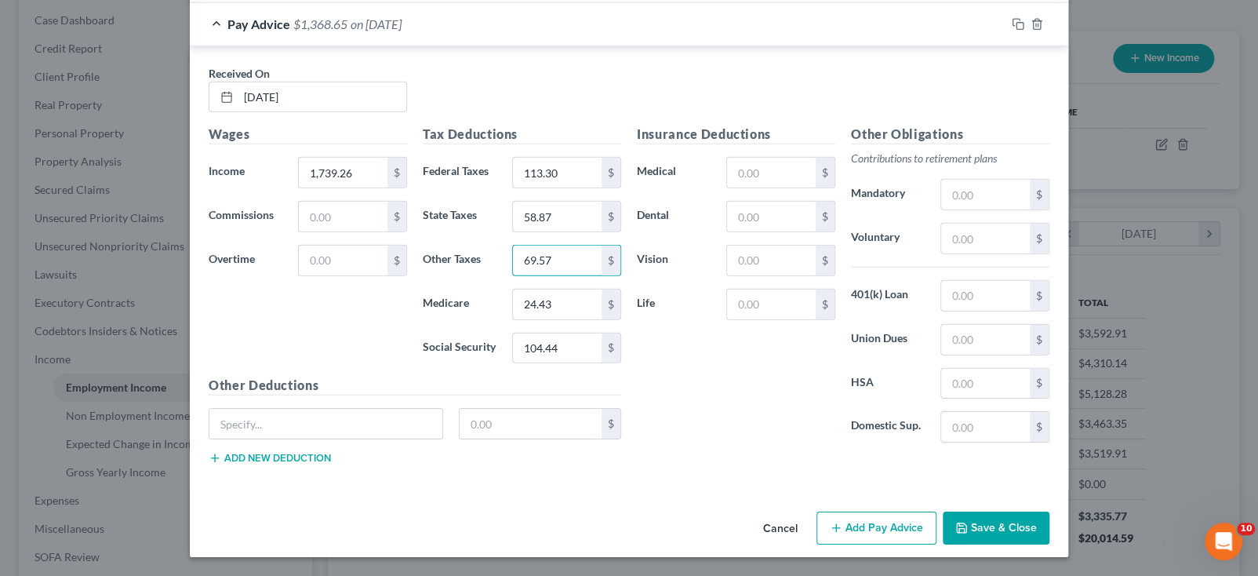
type input "69.57"
click at [732, 455] on div "Insurance Deductions Medical $ Dental $ Vision $ Life $" at bounding box center [736, 290] width 214 height 330
click at [792, 187] on input "text" at bounding box center [771, 173] width 89 height 30
type input "39.38"
click at [793, 231] on input "text" at bounding box center [771, 217] width 89 height 30
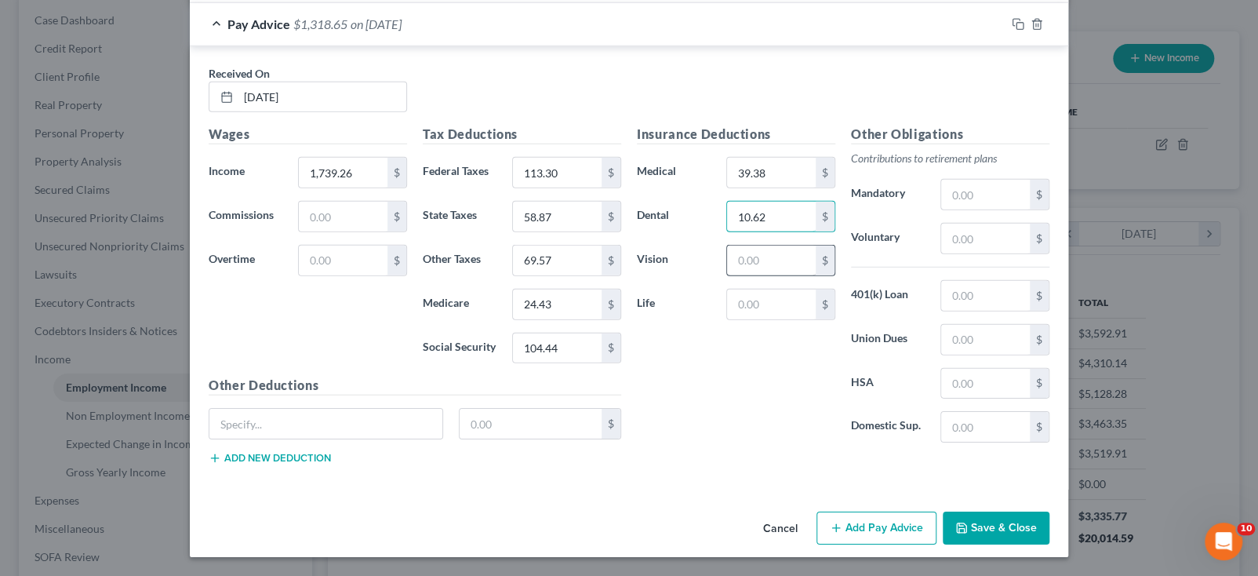
type input "10.62"
click at [808, 275] on input "text" at bounding box center [771, 260] width 89 height 30
type input "4.74"
click at [797, 319] on input "text" at bounding box center [771, 304] width 89 height 30
click at [1030, 253] on input "text" at bounding box center [985, 238] width 89 height 30
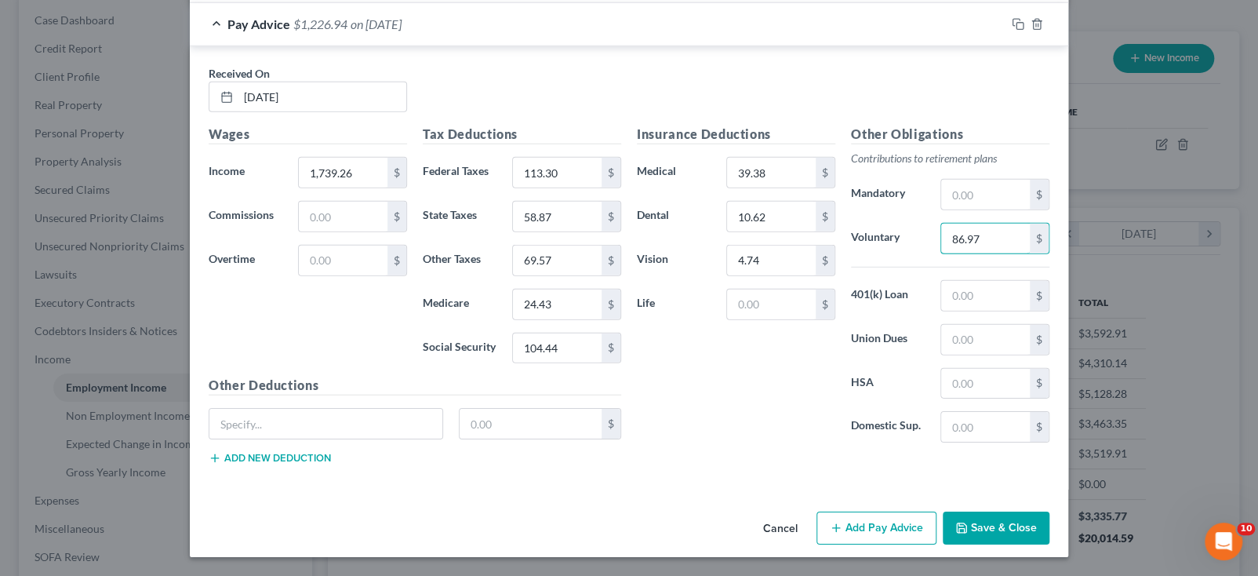
type input "86.97"
click at [784, 455] on div "Insurance Deductions Medical 39.38 $ Dental 10.62 $ Vision 4.74 $ Life $" at bounding box center [736, 290] width 214 height 330
click at [792, 319] on input "text" at bounding box center [771, 304] width 89 height 30
type input "27.98"
click at [761, 455] on div "Insurance Deductions Medical 39.38 $ Dental 10.62 $ Vision 4.74 $ Life 27.98 $" at bounding box center [736, 290] width 214 height 330
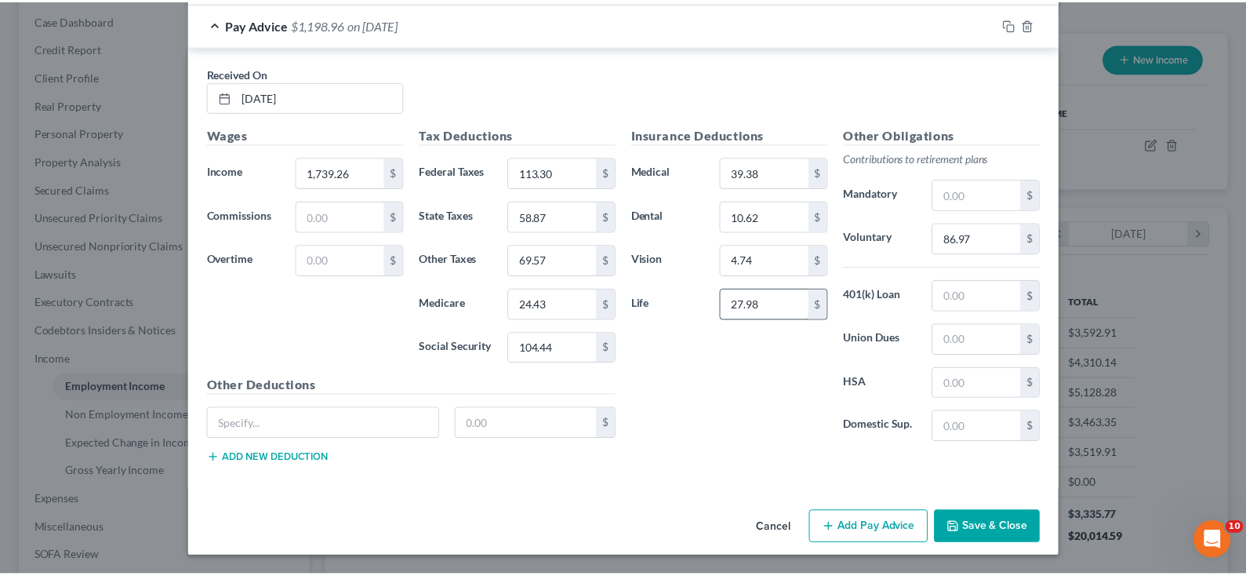
scroll to position [3187, 0]
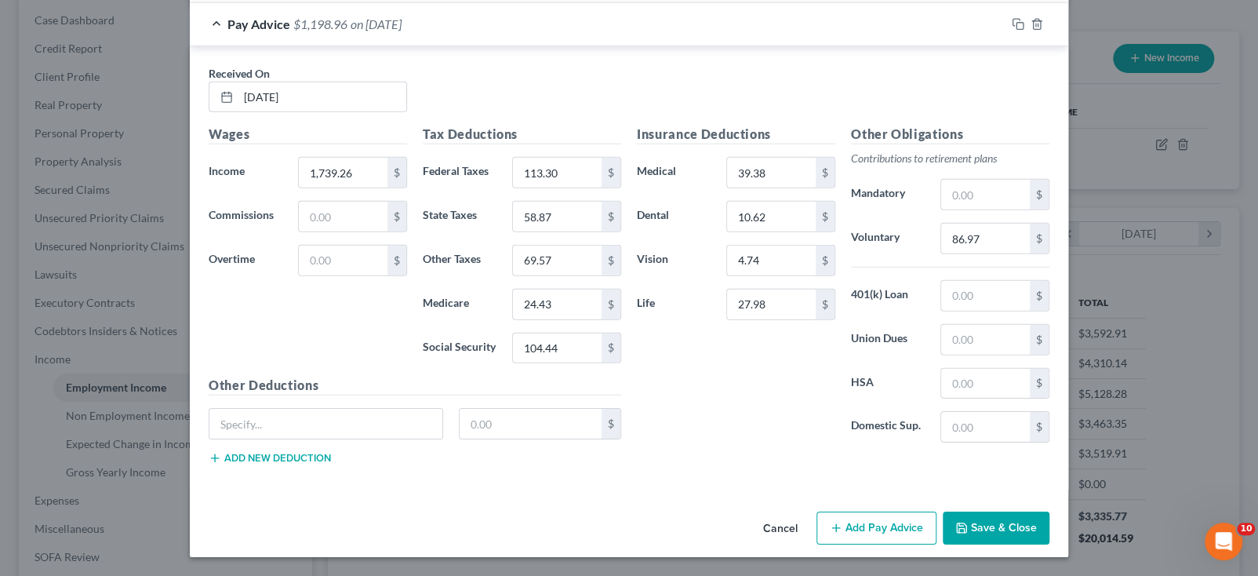
click at [1049, 514] on button "Save & Close" at bounding box center [996, 527] width 107 height 33
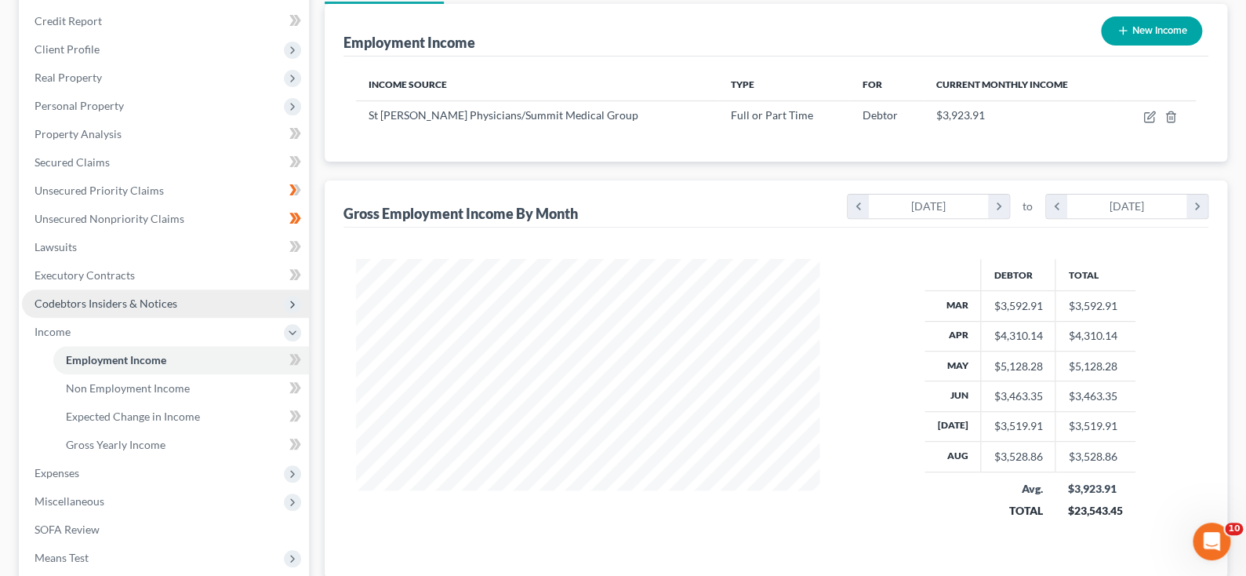
scroll to position [157, 0]
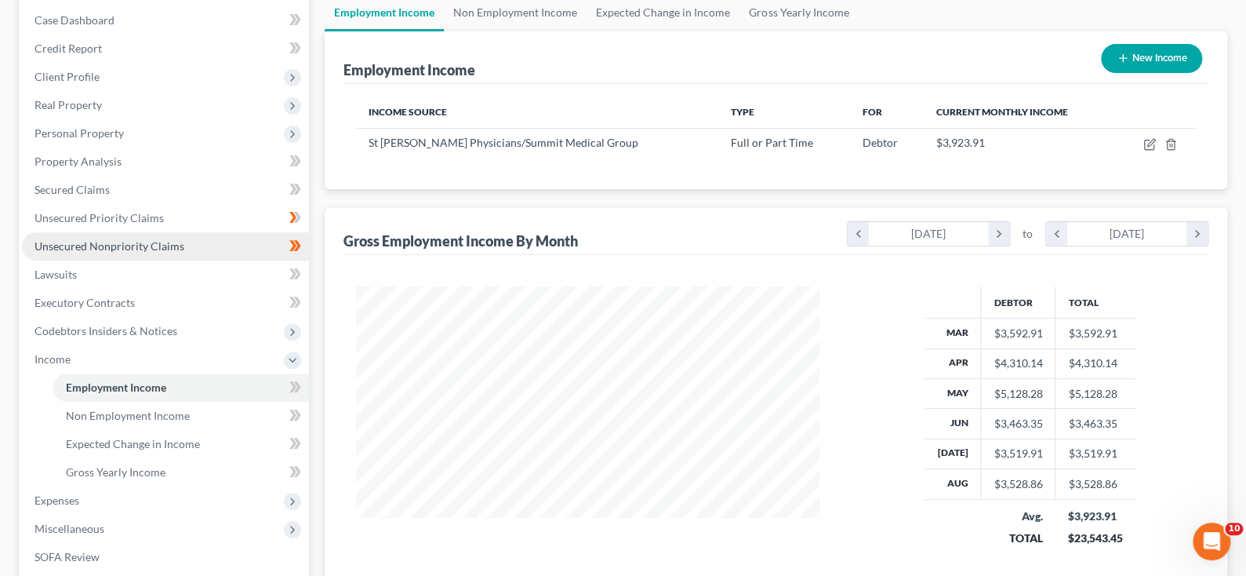
click at [158, 252] on span "Unsecured Nonpriority Claims" at bounding box center [110, 245] width 150 height 13
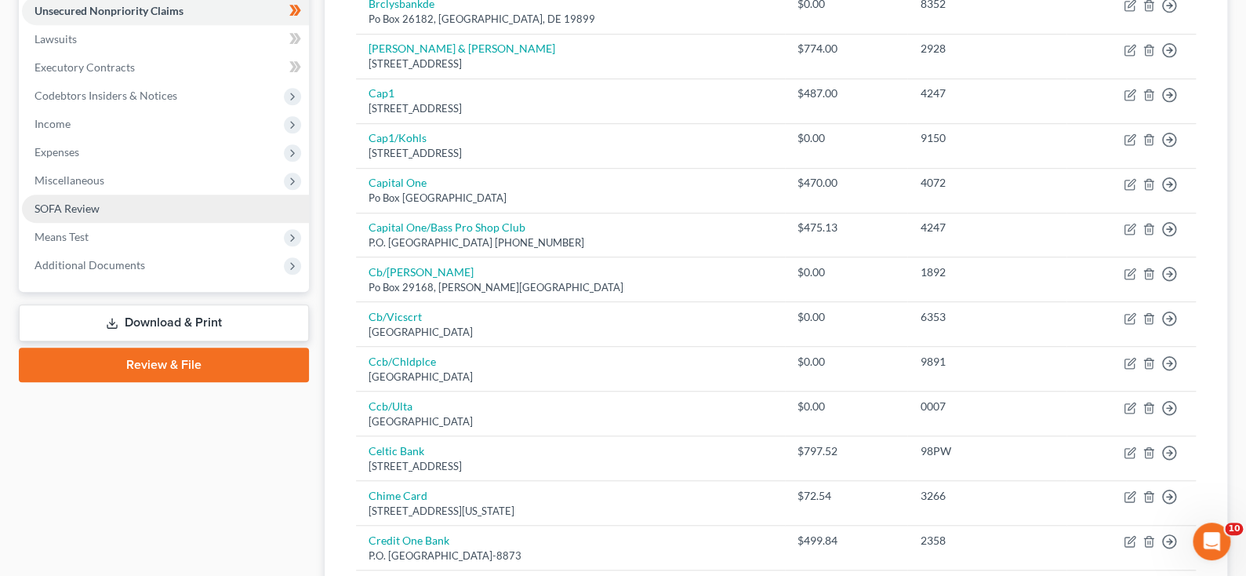
scroll to position [313, 0]
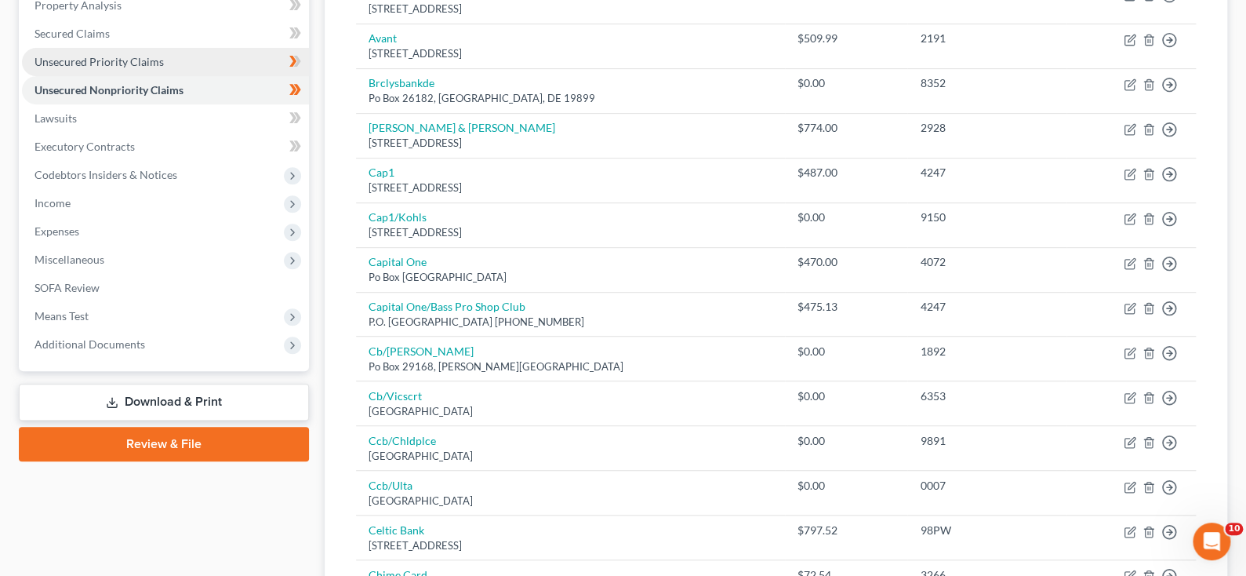
click at [134, 68] on span "Unsecured Priority Claims" at bounding box center [99, 61] width 129 height 13
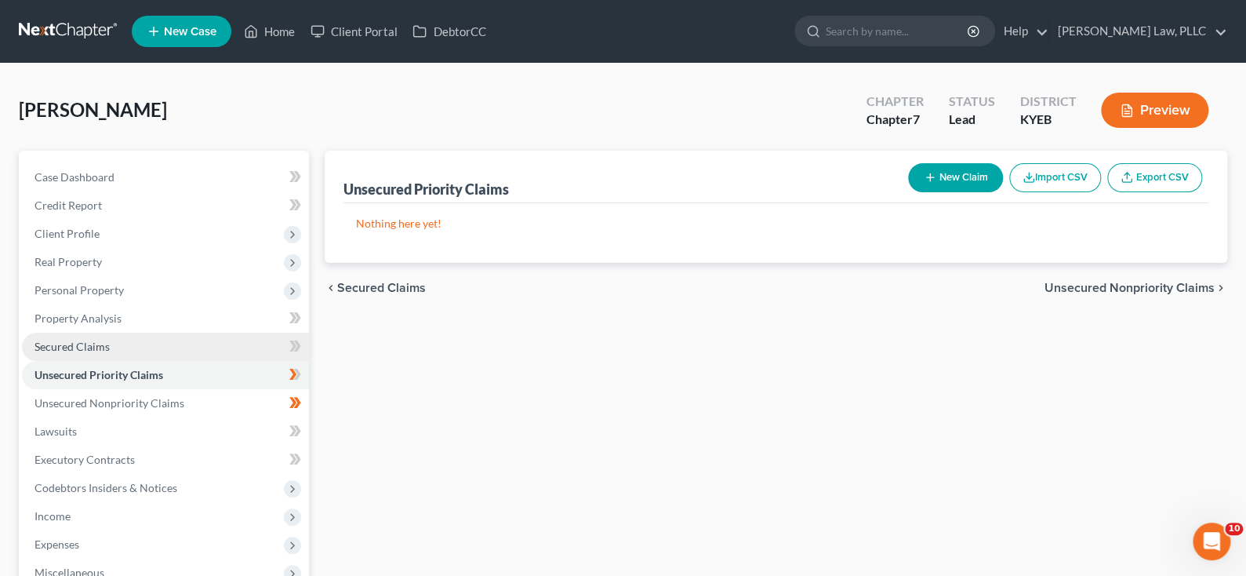
click at [79, 353] on span "Secured Claims" at bounding box center [72, 346] width 75 height 13
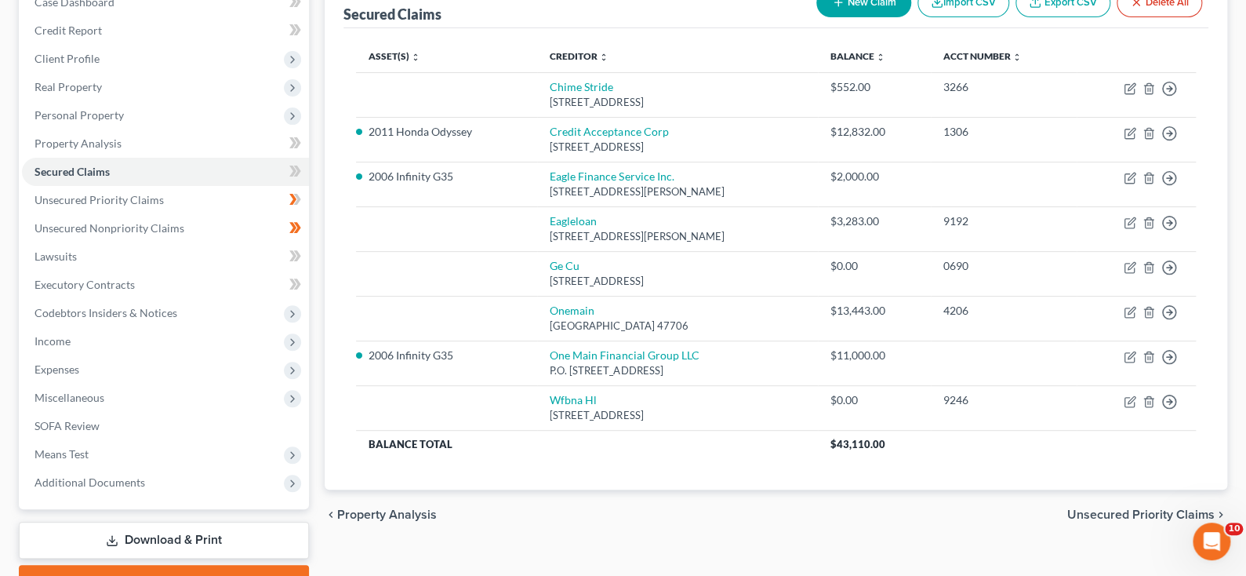
scroll to position [147, 0]
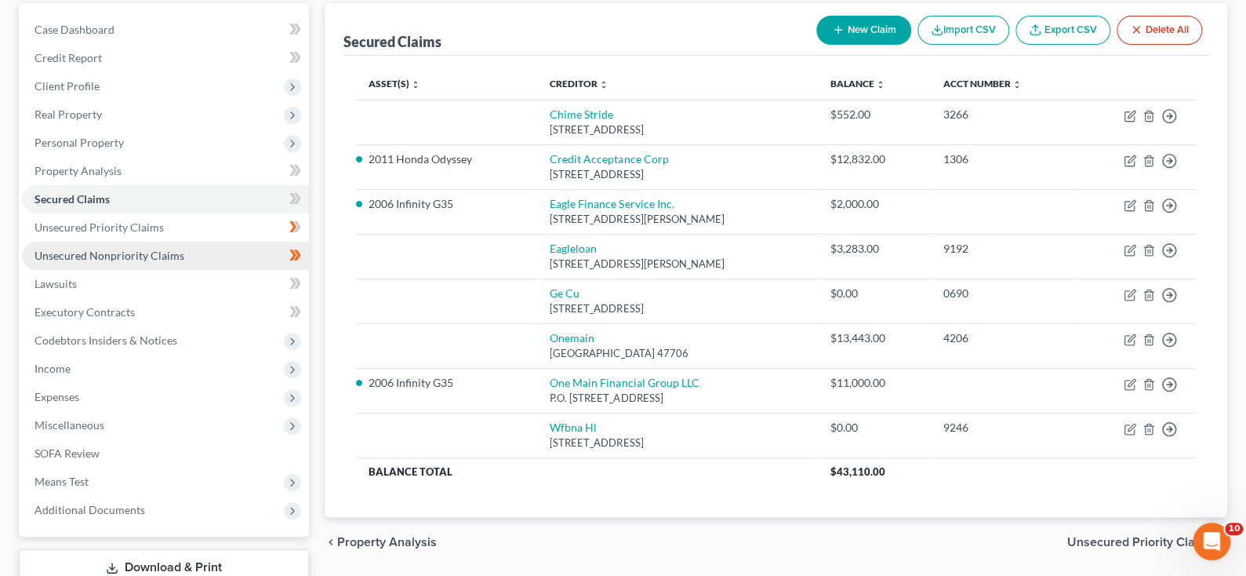
click at [142, 262] on span "Unsecured Nonpriority Claims" at bounding box center [110, 255] width 150 height 13
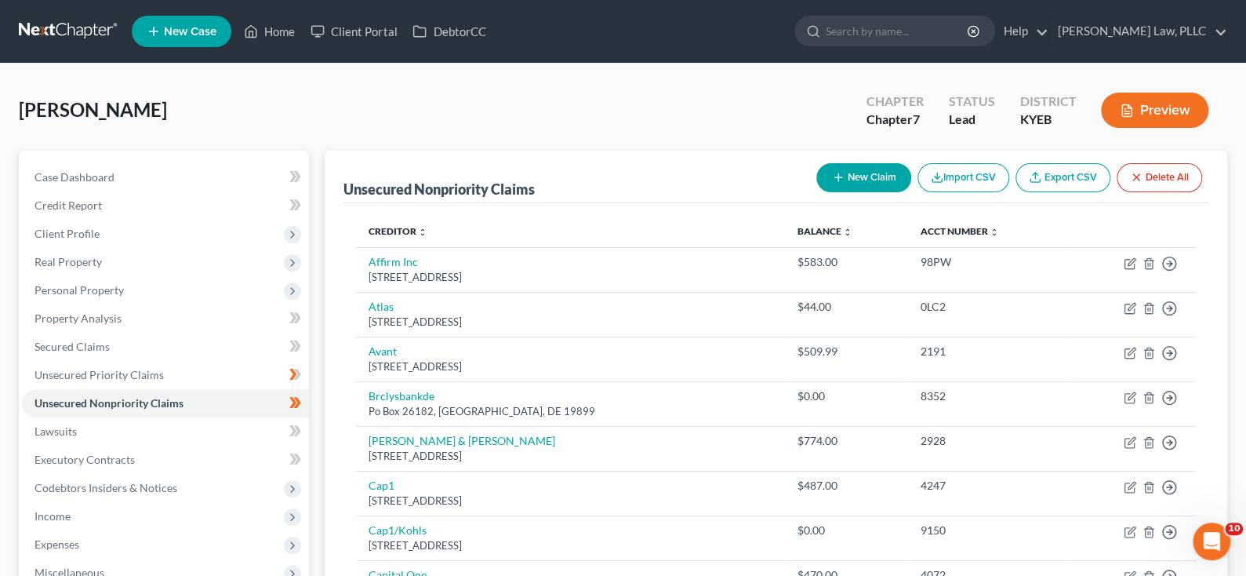
click at [832, 183] on icon "button" at bounding box center [838, 177] width 13 height 13
select select "0"
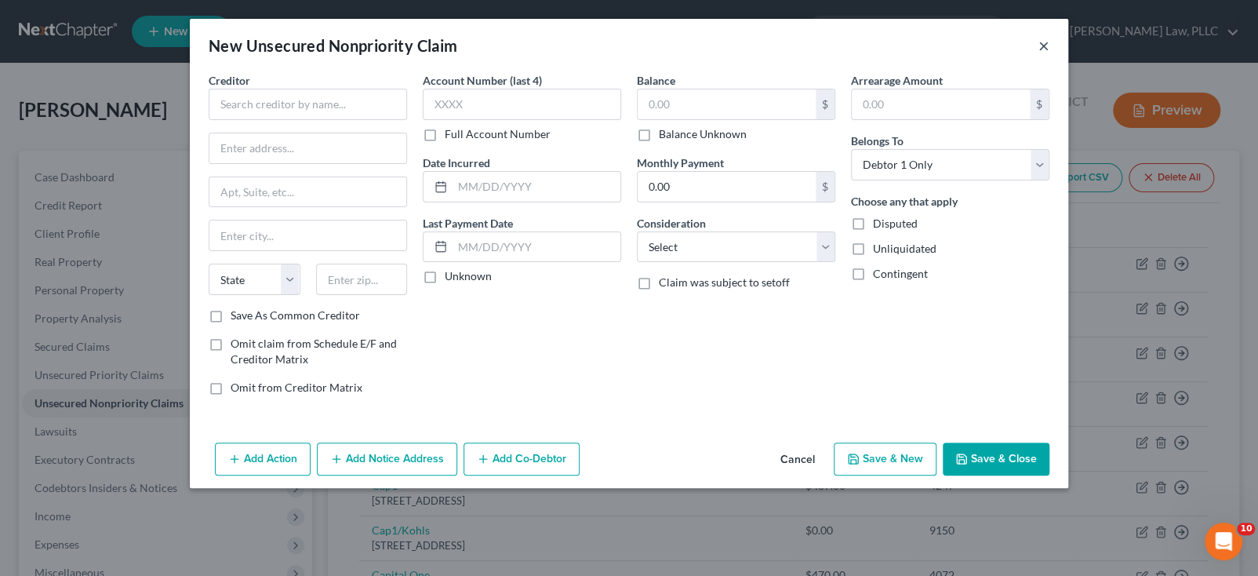
click at [1049, 51] on button "×" at bounding box center [1043, 45] width 11 height 19
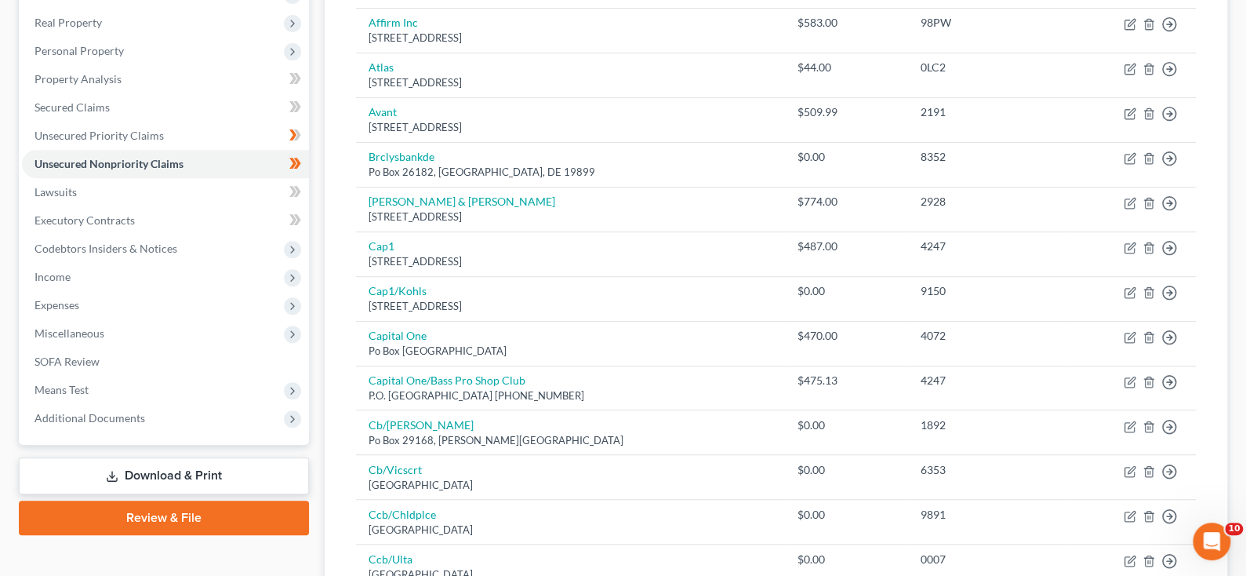
scroll to position [234, 0]
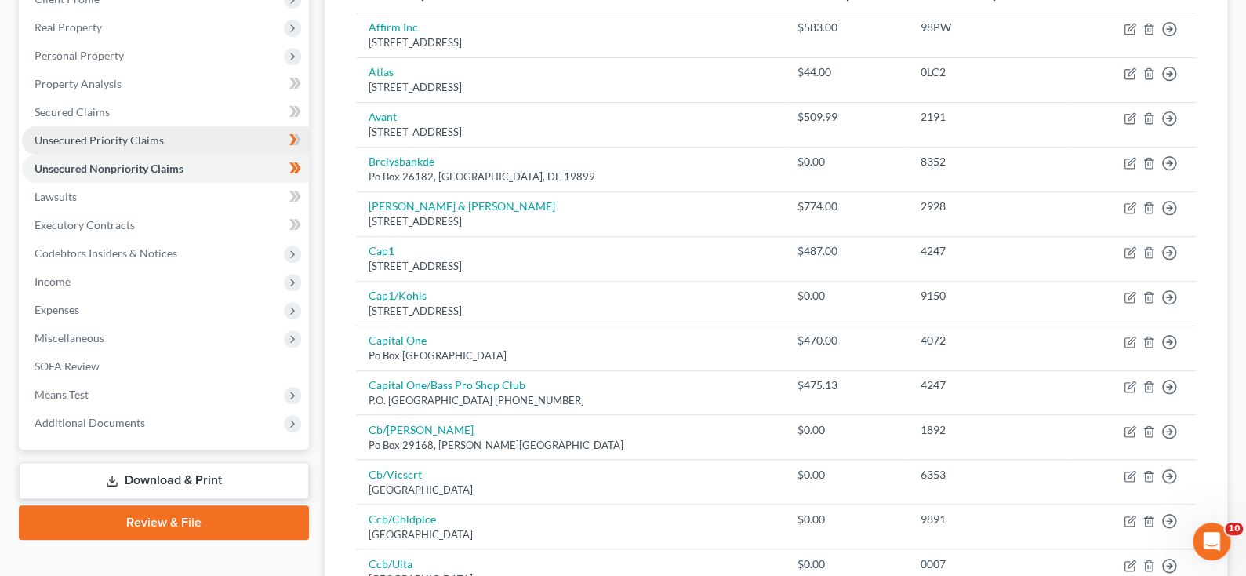
click at [134, 147] on span "Unsecured Priority Claims" at bounding box center [99, 139] width 129 height 13
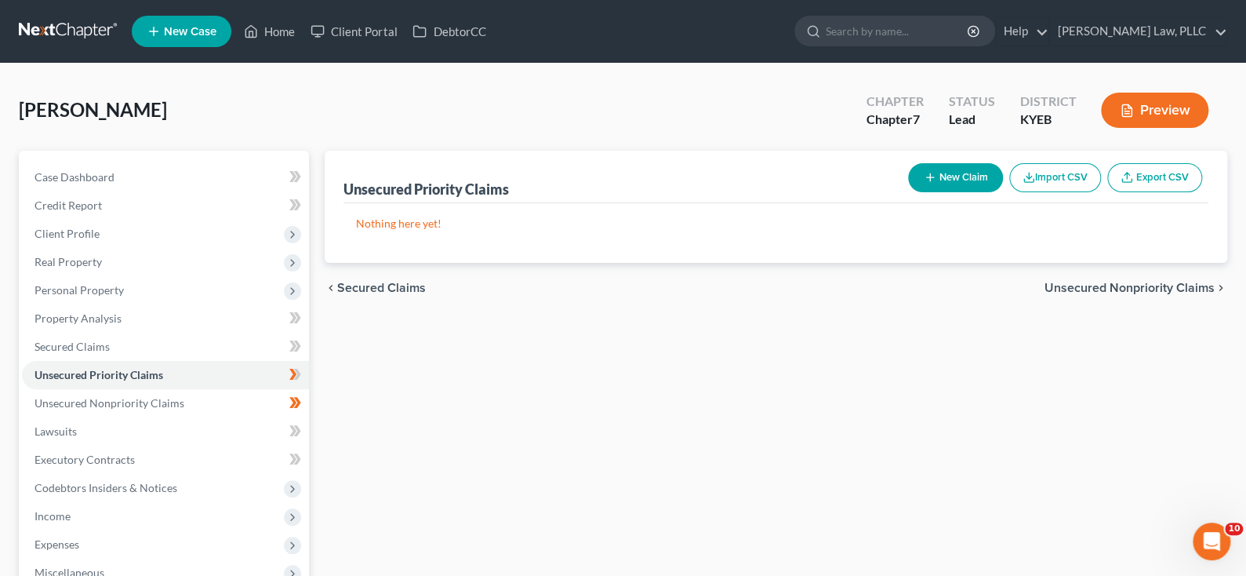
click at [908, 192] on button "New Claim" at bounding box center [955, 177] width 95 height 29
select select "0"
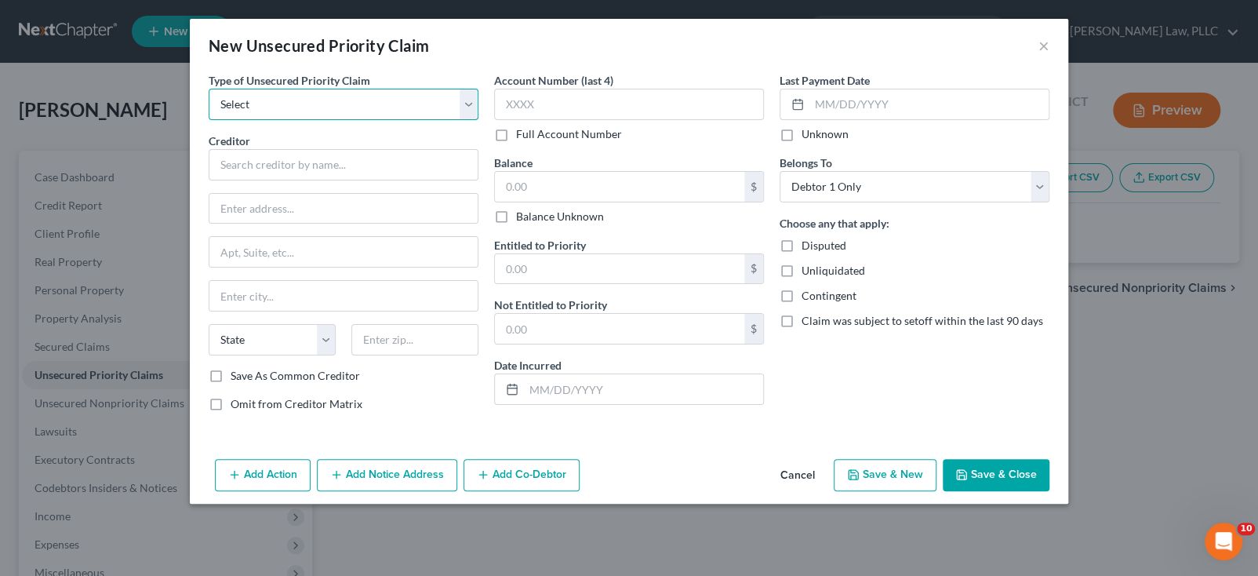
click at [430, 120] on select "Select Taxes & Other Government Units Domestic Support Obligations Extensions o…" at bounding box center [344, 104] width 270 height 31
click at [365, 412] on div "Omit from Creditor Matrix" at bounding box center [344, 404] width 270 height 16
click at [1049, 55] on button "×" at bounding box center [1043, 45] width 11 height 19
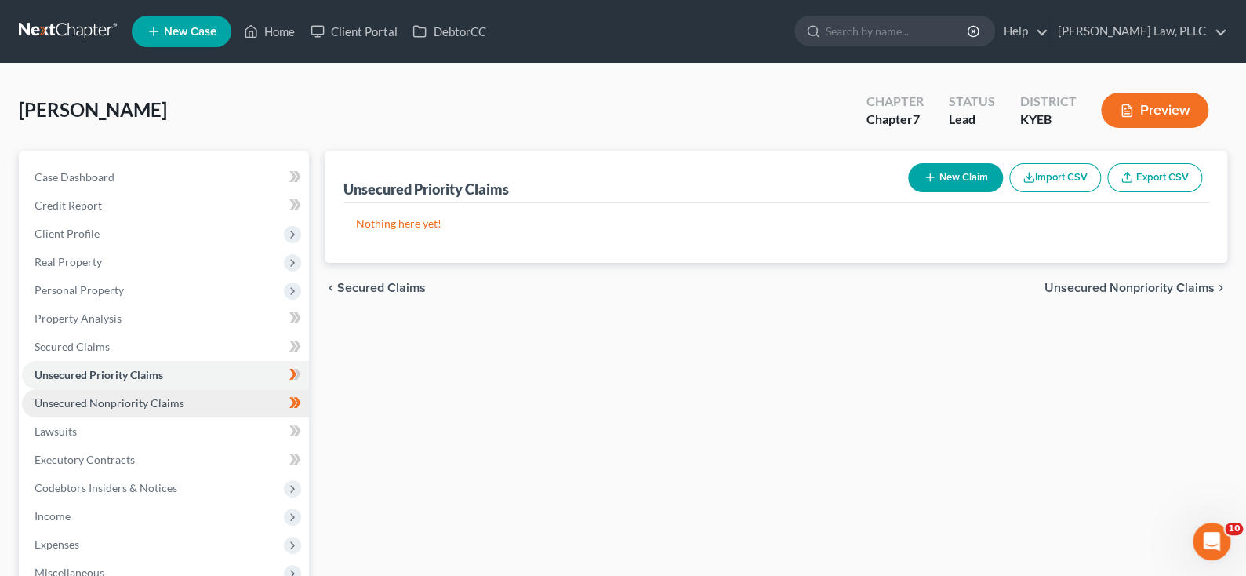
click at [184, 409] on span "Unsecured Nonpriority Claims" at bounding box center [110, 402] width 150 height 13
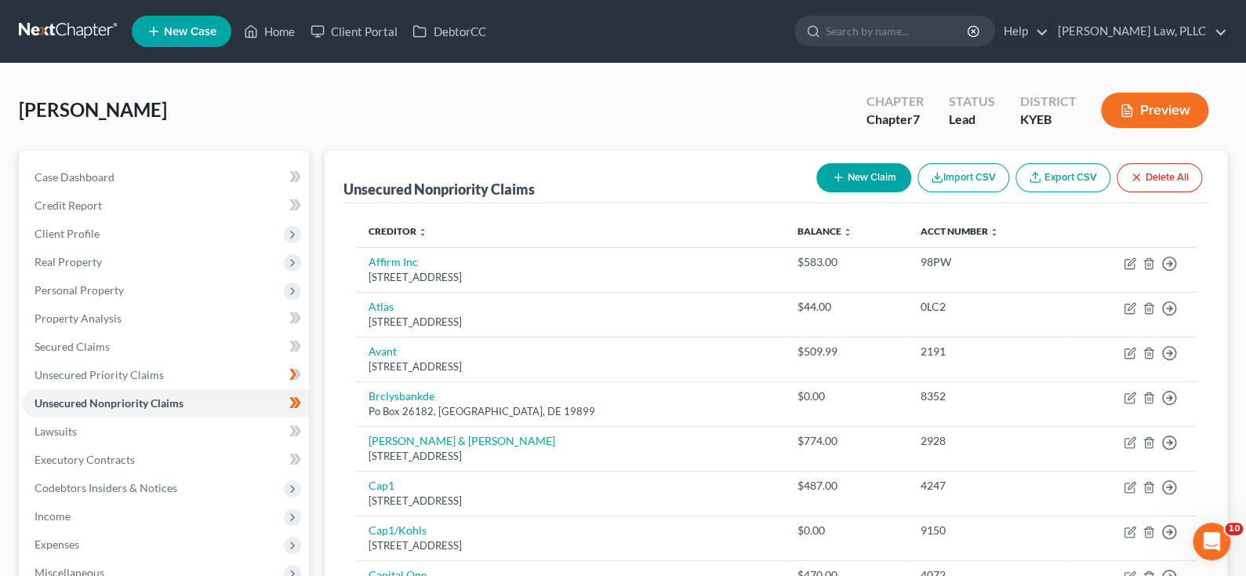
click at [816, 192] on button "New Claim" at bounding box center [863, 177] width 95 height 29
select select "0"
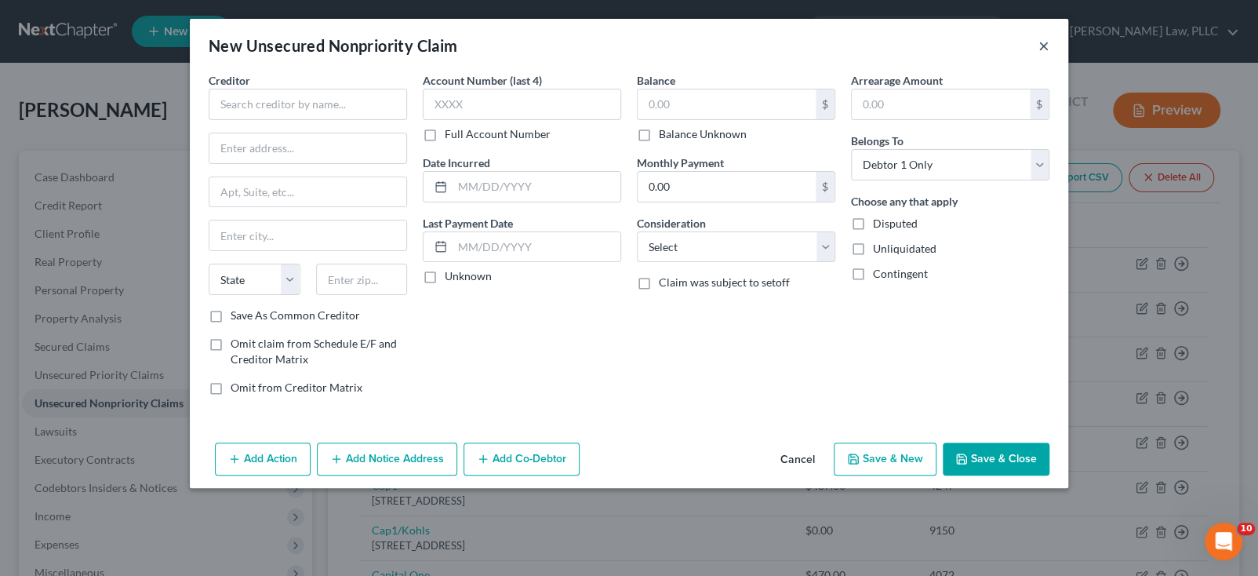
click at [1049, 52] on button "×" at bounding box center [1043, 45] width 11 height 19
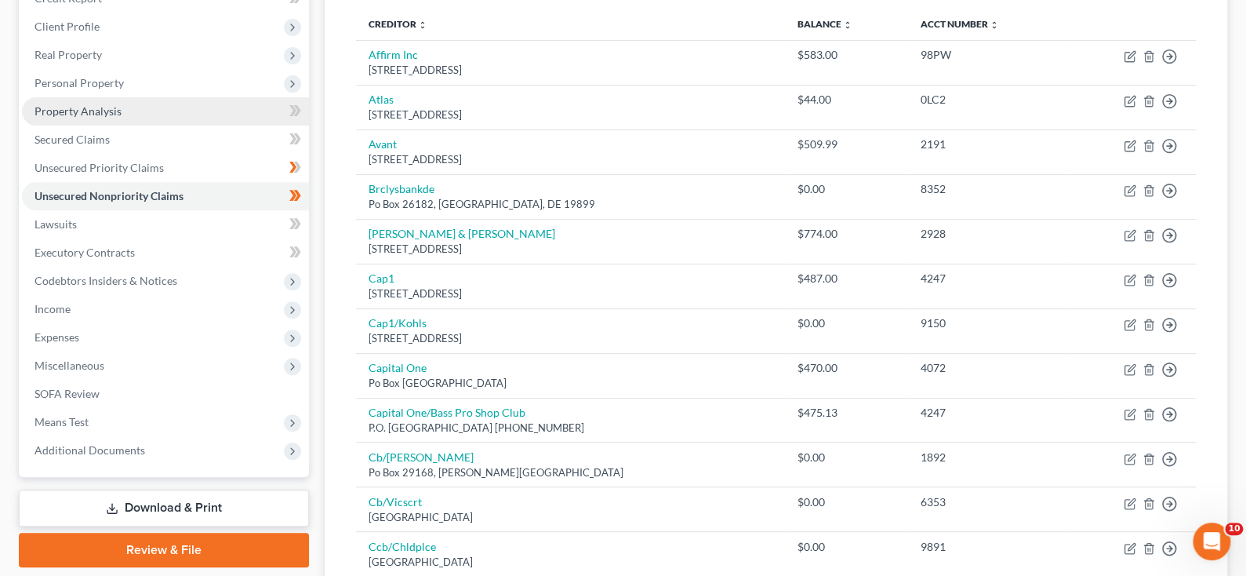
scroll to position [234, 0]
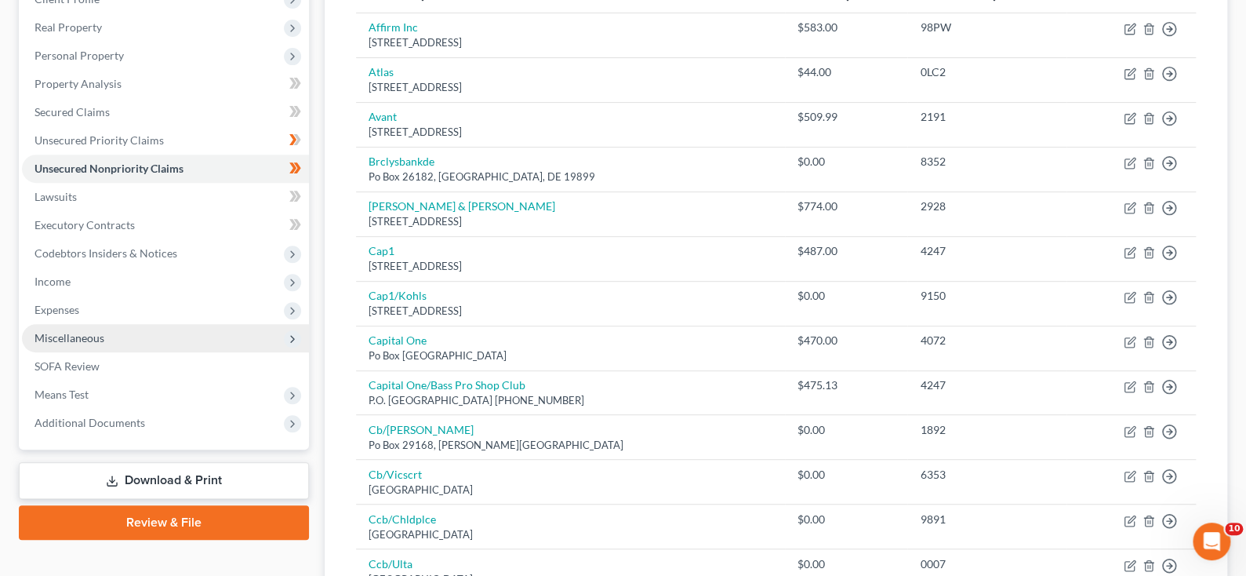
click at [87, 344] on span "Miscellaneous" at bounding box center [70, 337] width 70 height 13
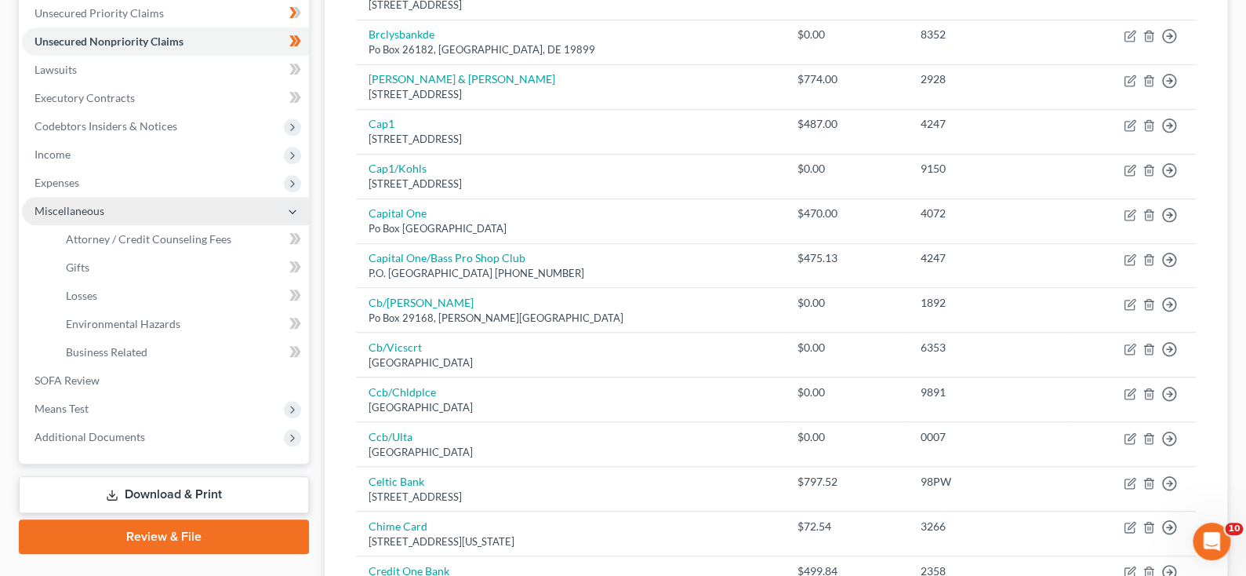
scroll to position [392, 0]
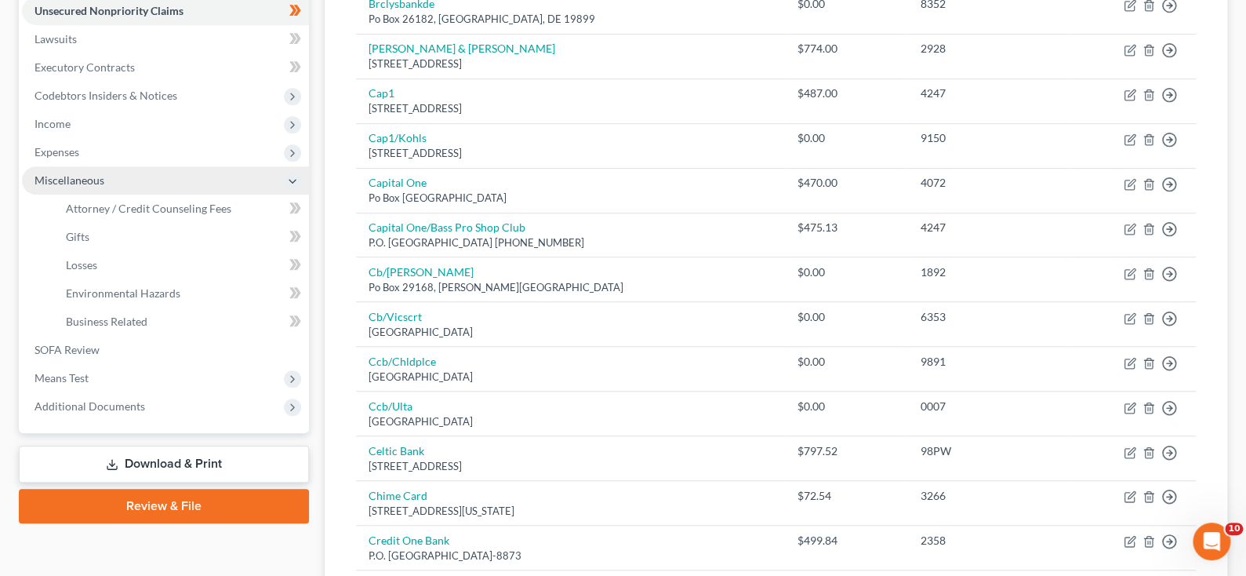
click at [296, 187] on icon at bounding box center [292, 181] width 13 height 13
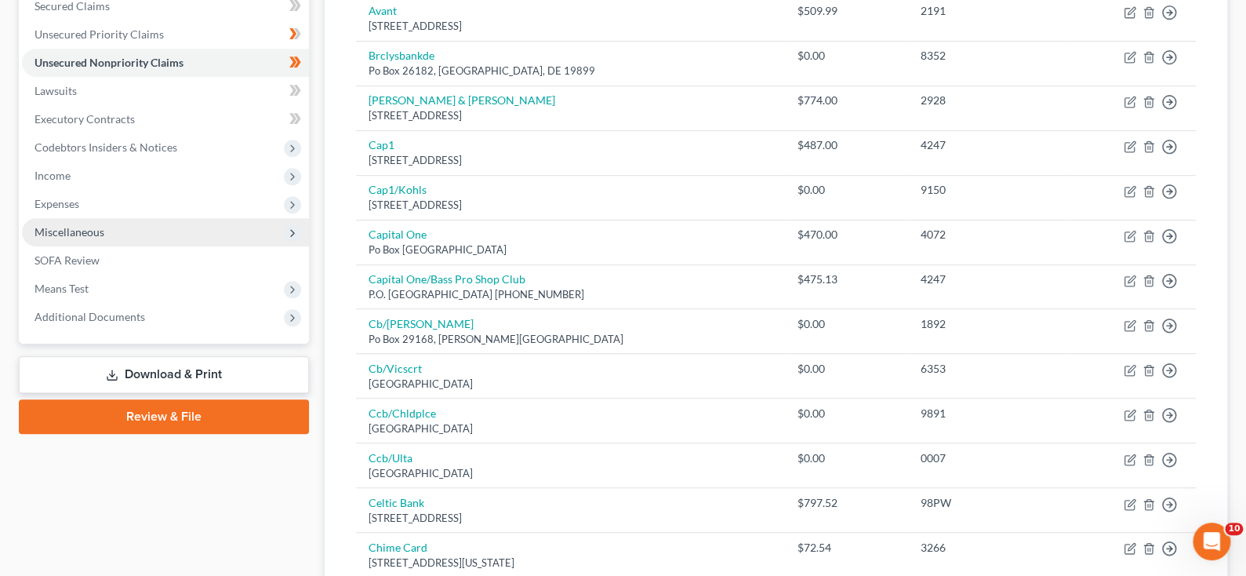
scroll to position [313, 0]
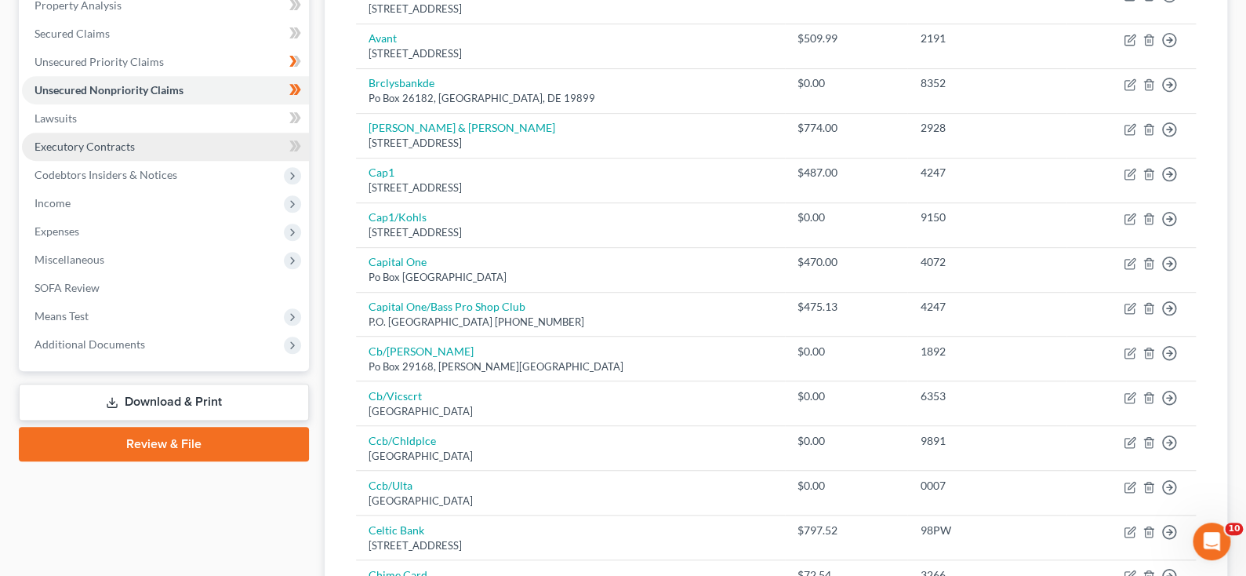
click at [125, 153] on span "Executory Contracts" at bounding box center [85, 146] width 100 height 13
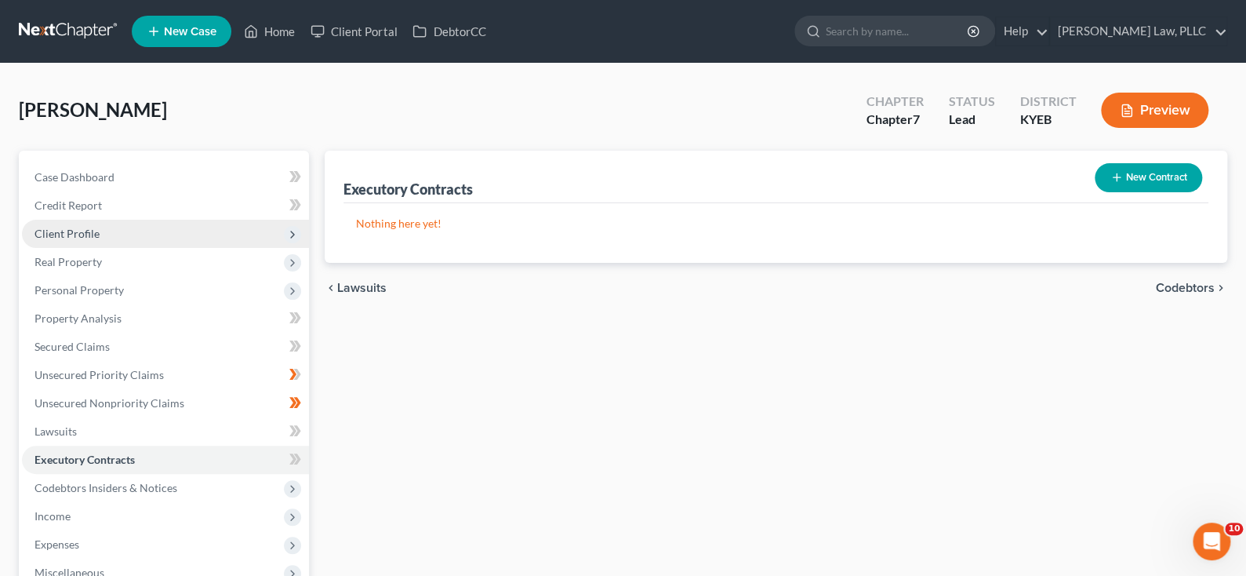
click at [89, 240] on span "Client Profile" at bounding box center [67, 233] width 65 height 13
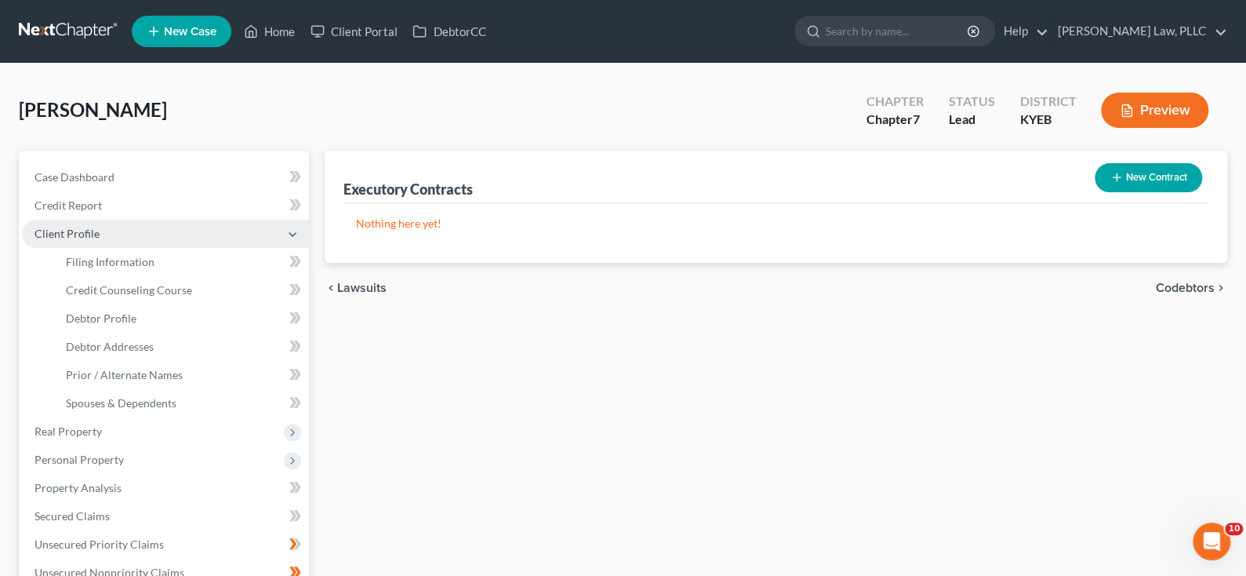
click at [291, 241] on icon at bounding box center [292, 234] width 13 height 13
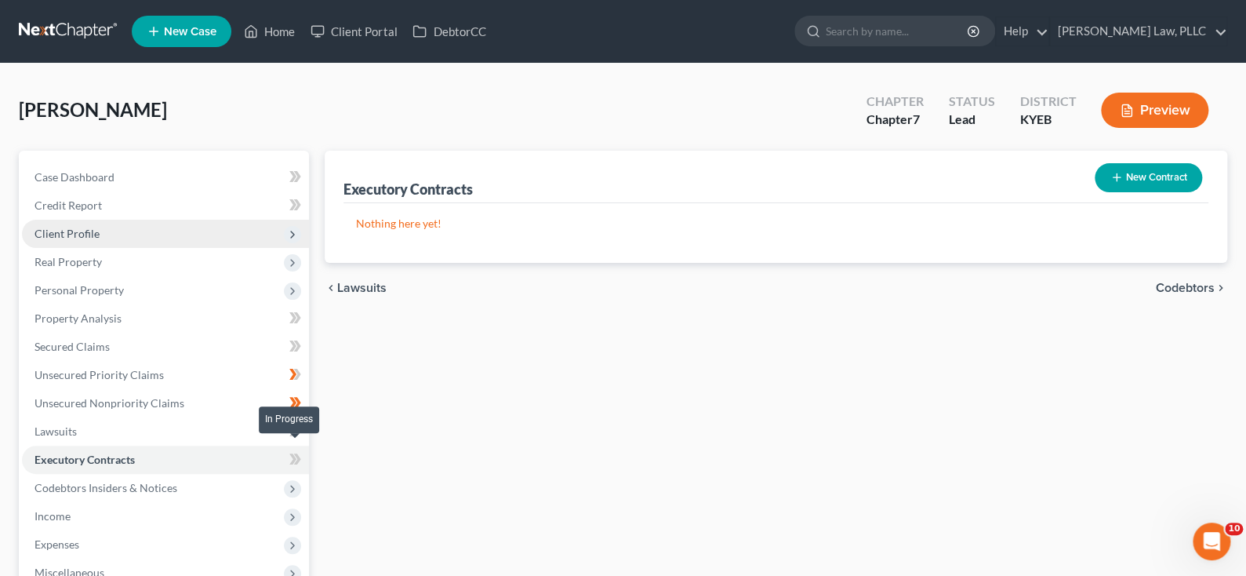
click at [297, 380] on icon at bounding box center [297, 374] width 7 height 11
click at [291, 384] on icon at bounding box center [295, 375] width 12 height 20
click at [295, 380] on icon at bounding box center [292, 374] width 7 height 11
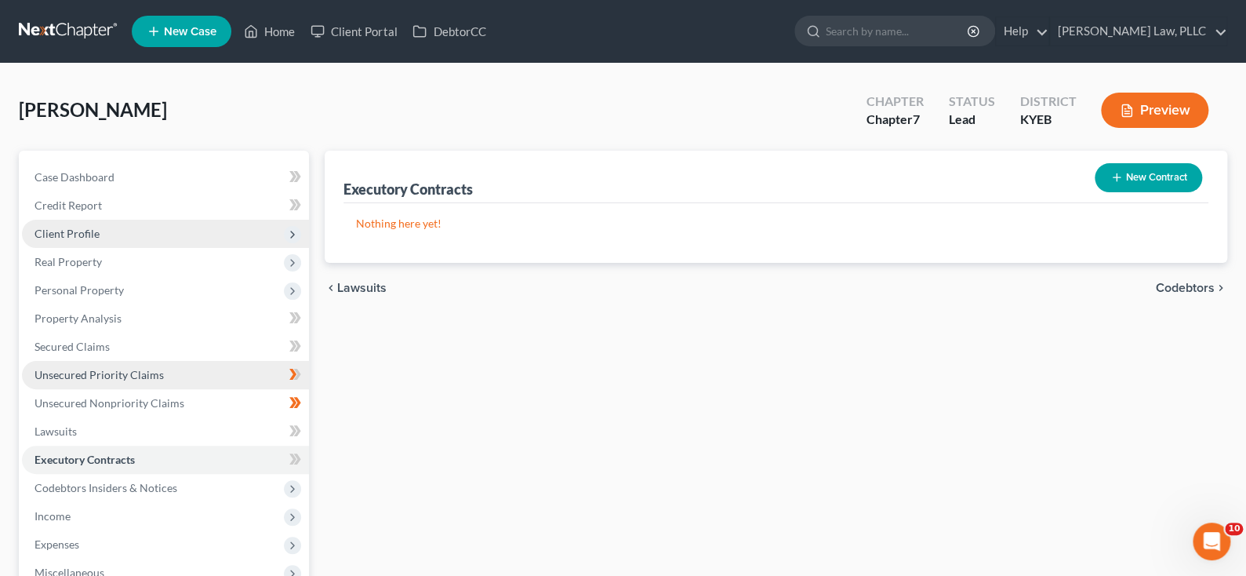
click at [104, 381] on span "Unsecured Priority Claims" at bounding box center [99, 374] width 129 height 13
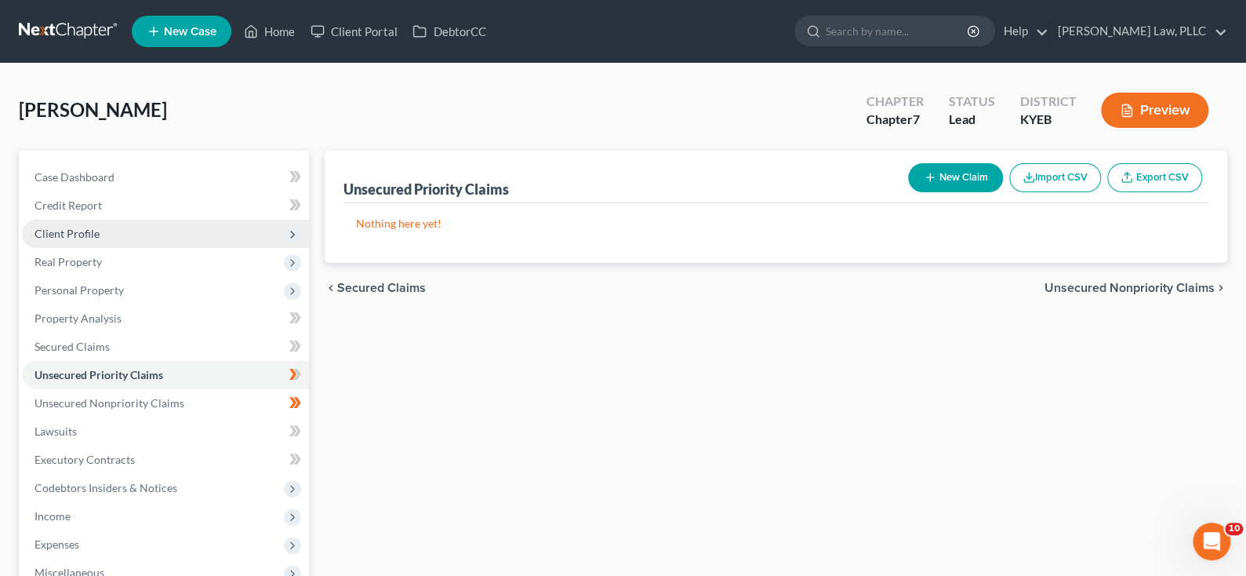
click at [1215, 294] on icon "chevron_right" at bounding box center [1221, 287] width 13 height 13
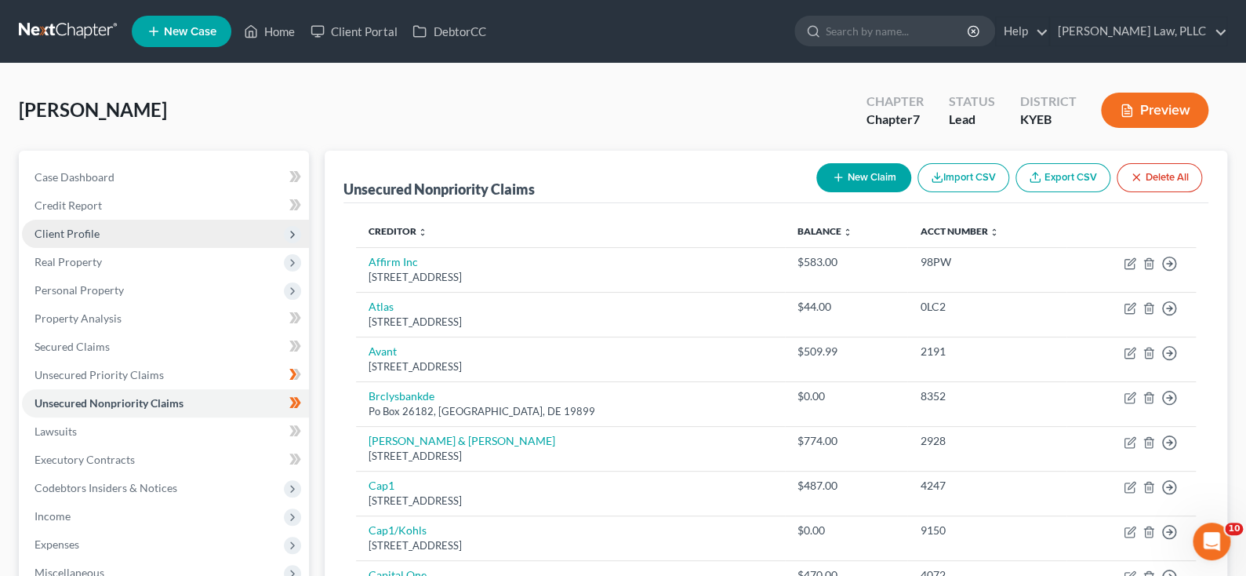
click at [816, 192] on button "New Claim" at bounding box center [863, 177] width 95 height 29
select select "0"
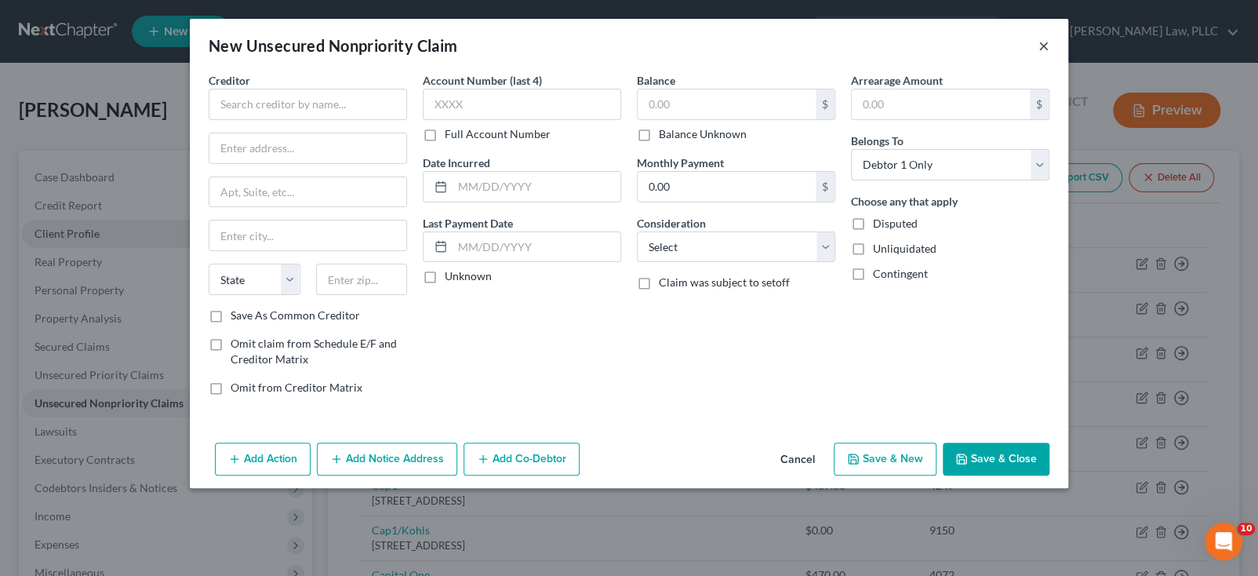
click at [1049, 53] on button "×" at bounding box center [1043, 45] width 11 height 19
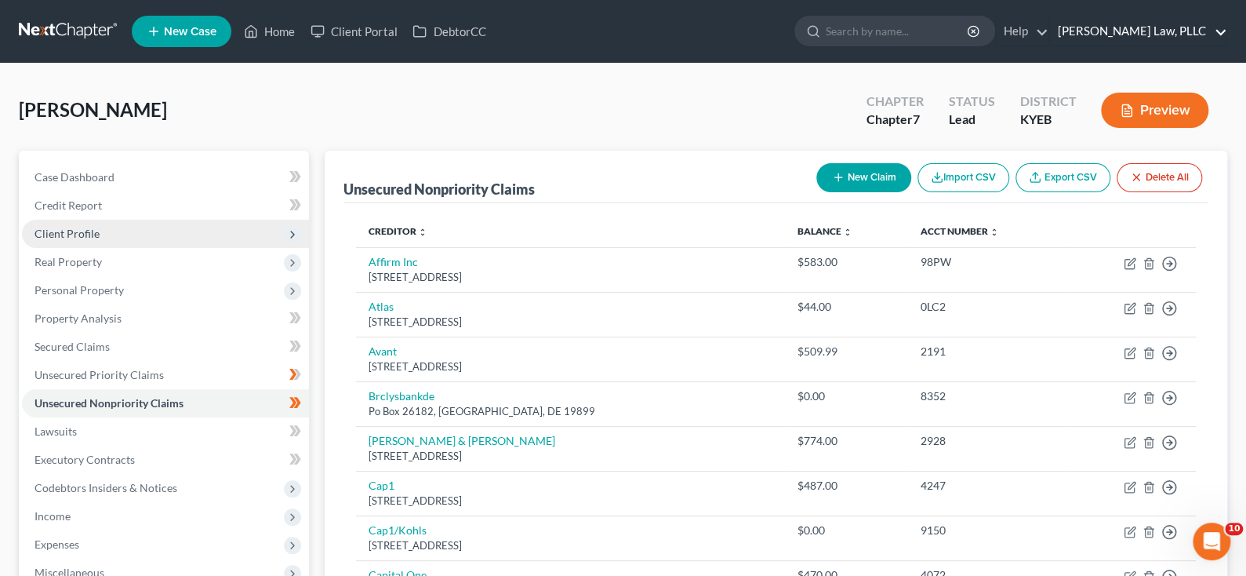
click at [1216, 40] on link "[PERSON_NAME] Law, PLLC" at bounding box center [1138, 31] width 176 height 28
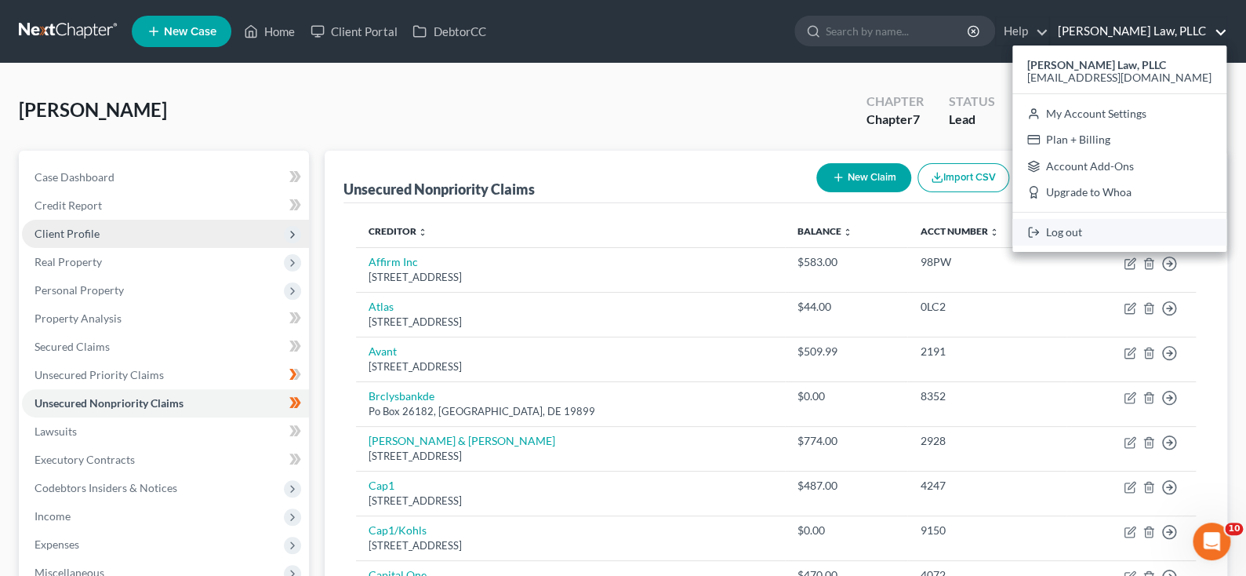
click at [1068, 245] on link "Log out" at bounding box center [1119, 232] width 214 height 27
